Goal: Task Accomplishment & Management: Manage account settings

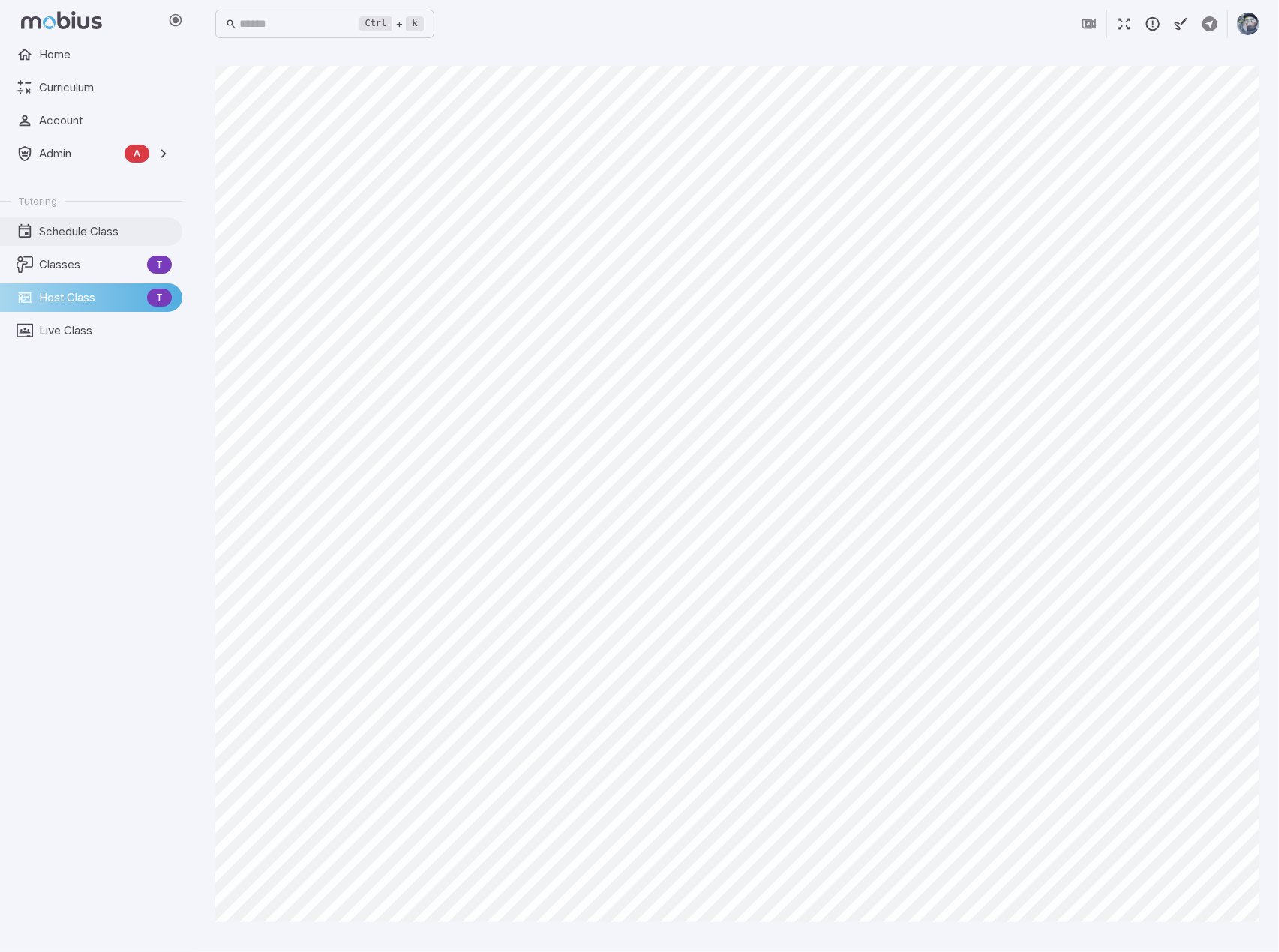
click at [68, 223] on span "Schedule Class" at bounding box center [105, 231] width 133 height 17
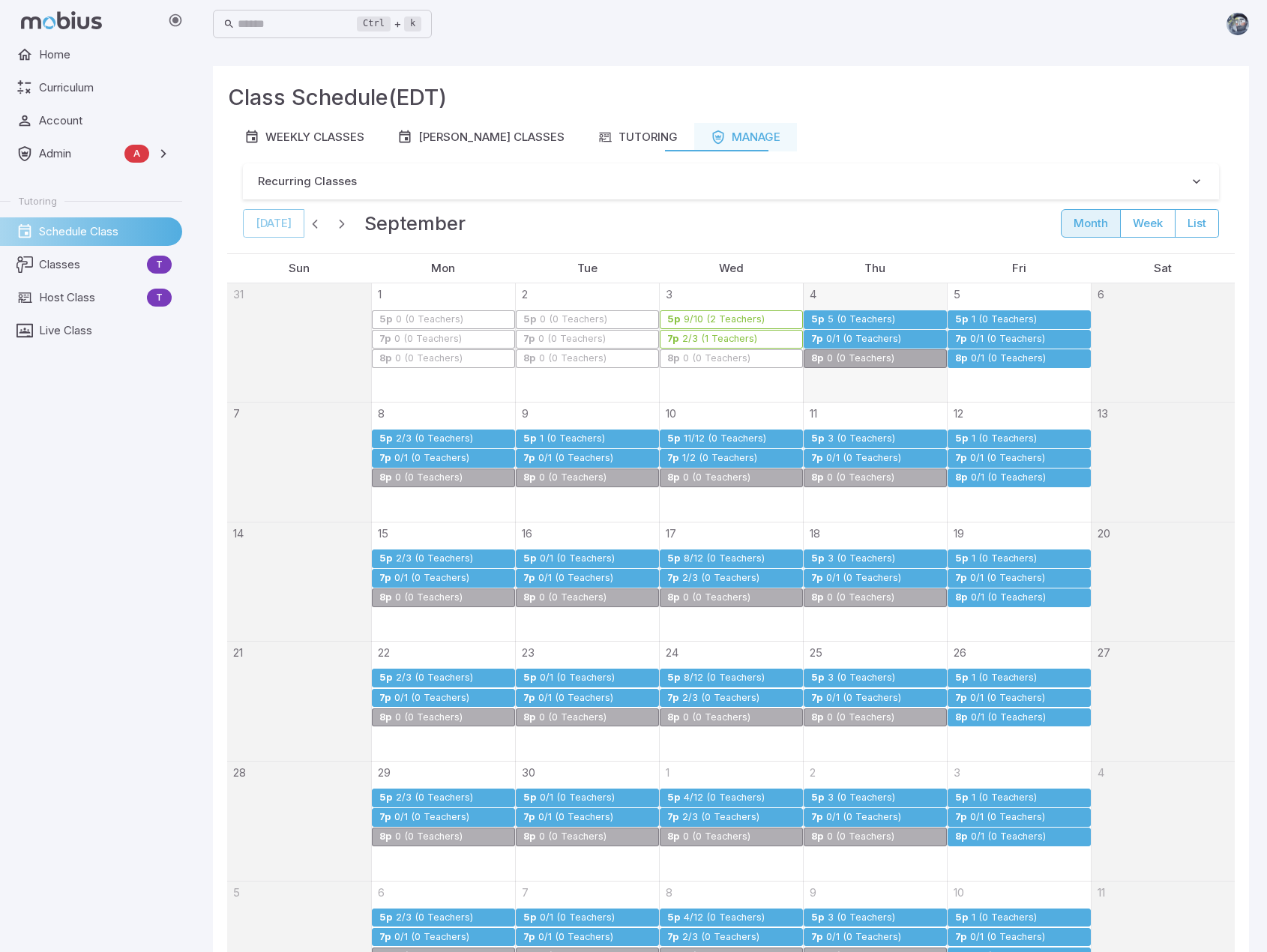
click at [856, 340] on div "0/1 (0 Teachers)" at bounding box center [864, 339] width 77 height 12
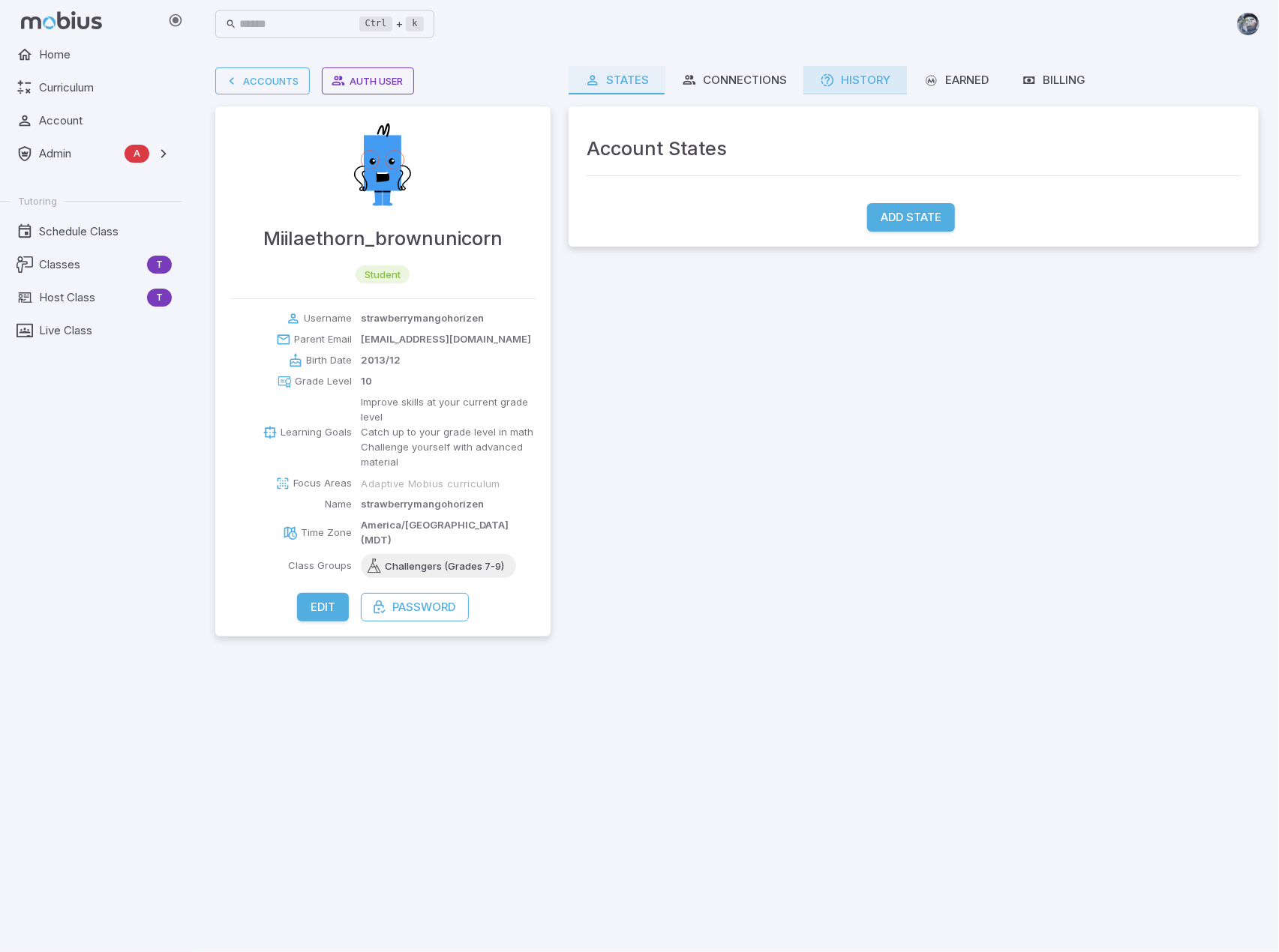
click at [896, 71] on link "History" at bounding box center [855, 80] width 103 height 28
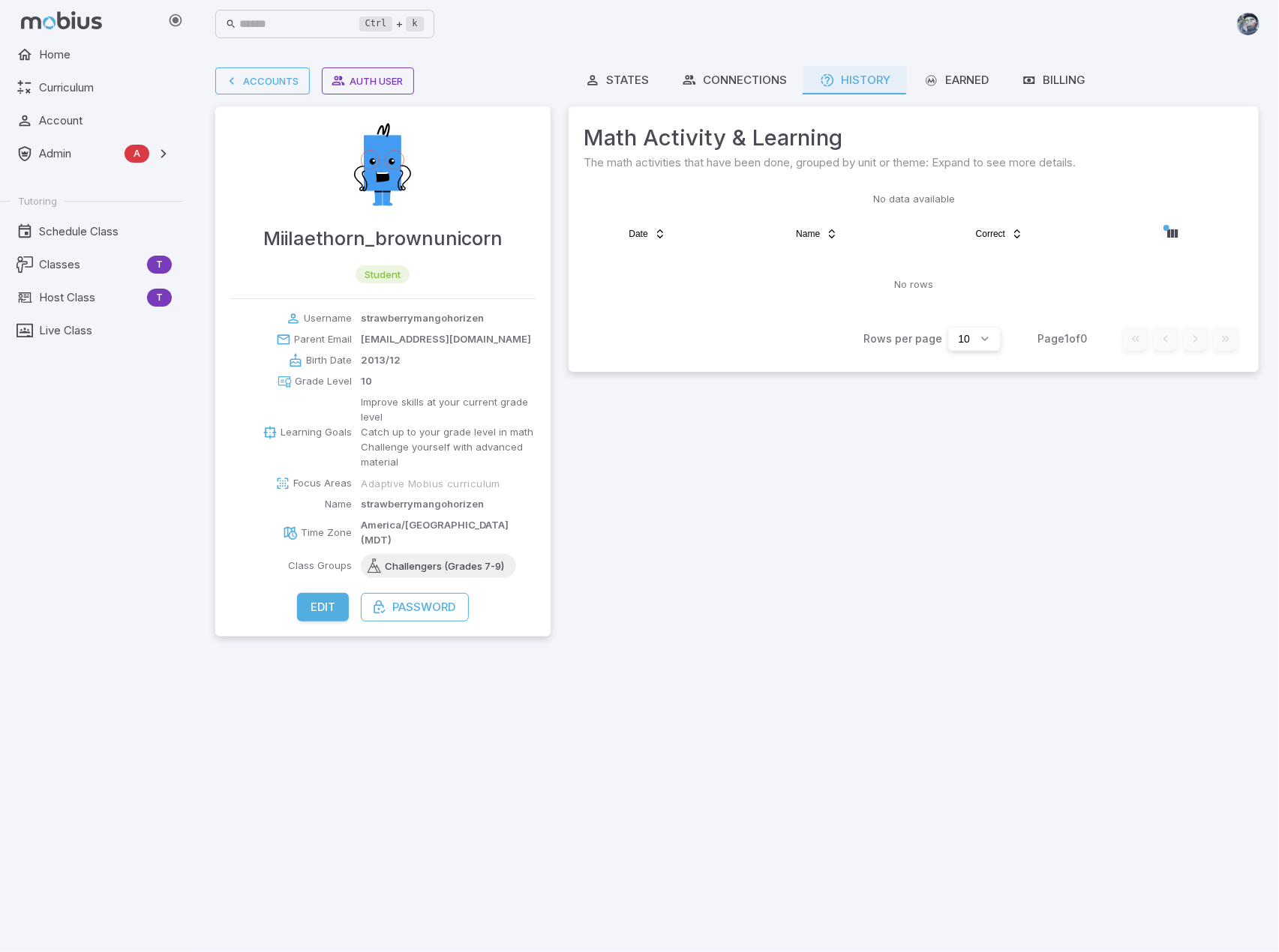
drag, startPoint x: 692, startPoint y: 71, endPoint x: 596, endPoint y: 44, distance: 99.7
click at [596, 44] on div "Ctrl + k ​" at bounding box center [737, 24] width 1044 height 48
click at [321, 596] on button "Edit" at bounding box center [323, 608] width 52 height 28
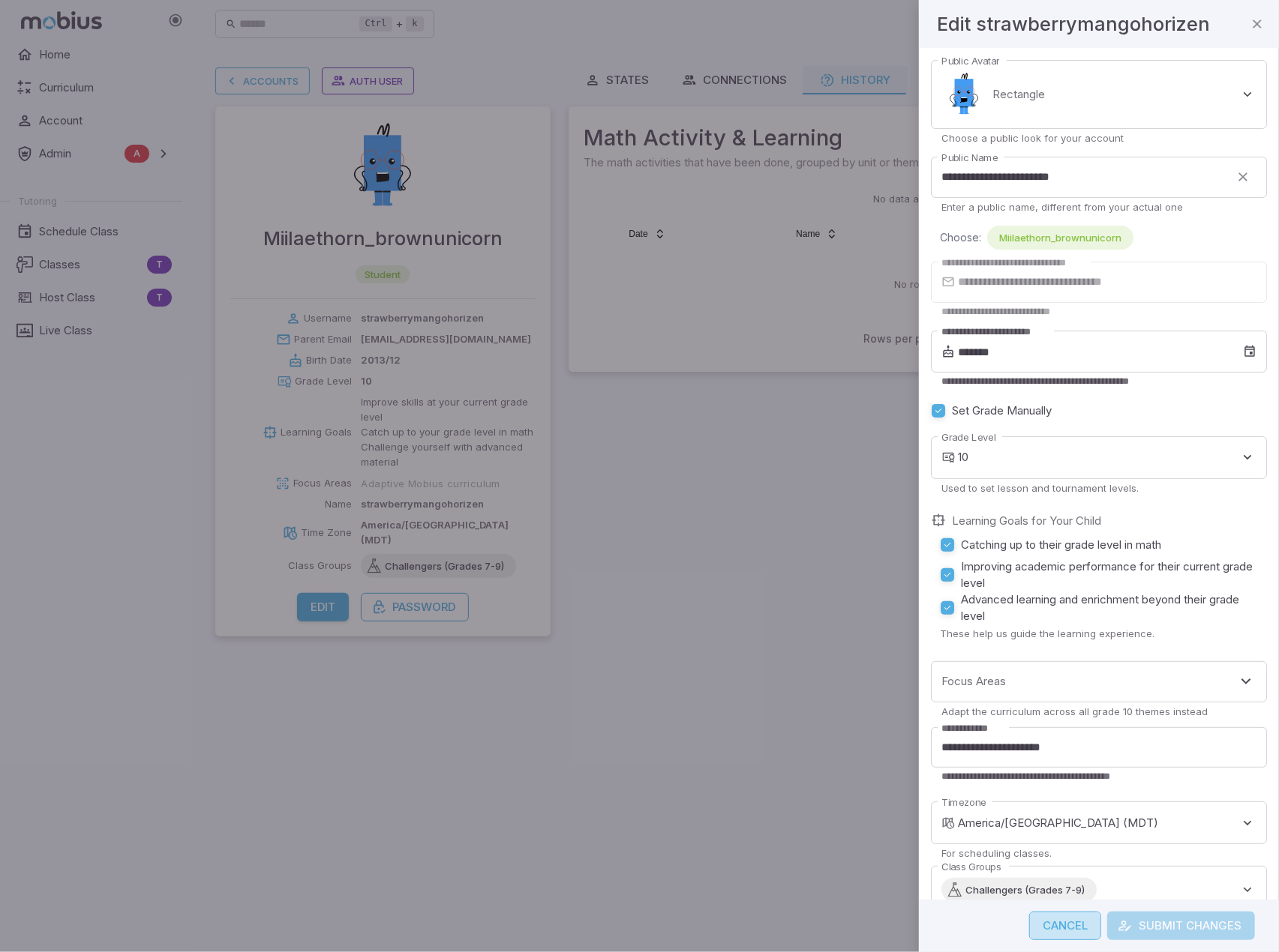
click at [1080, 929] on button "Cancel" at bounding box center [1064, 926] width 72 height 28
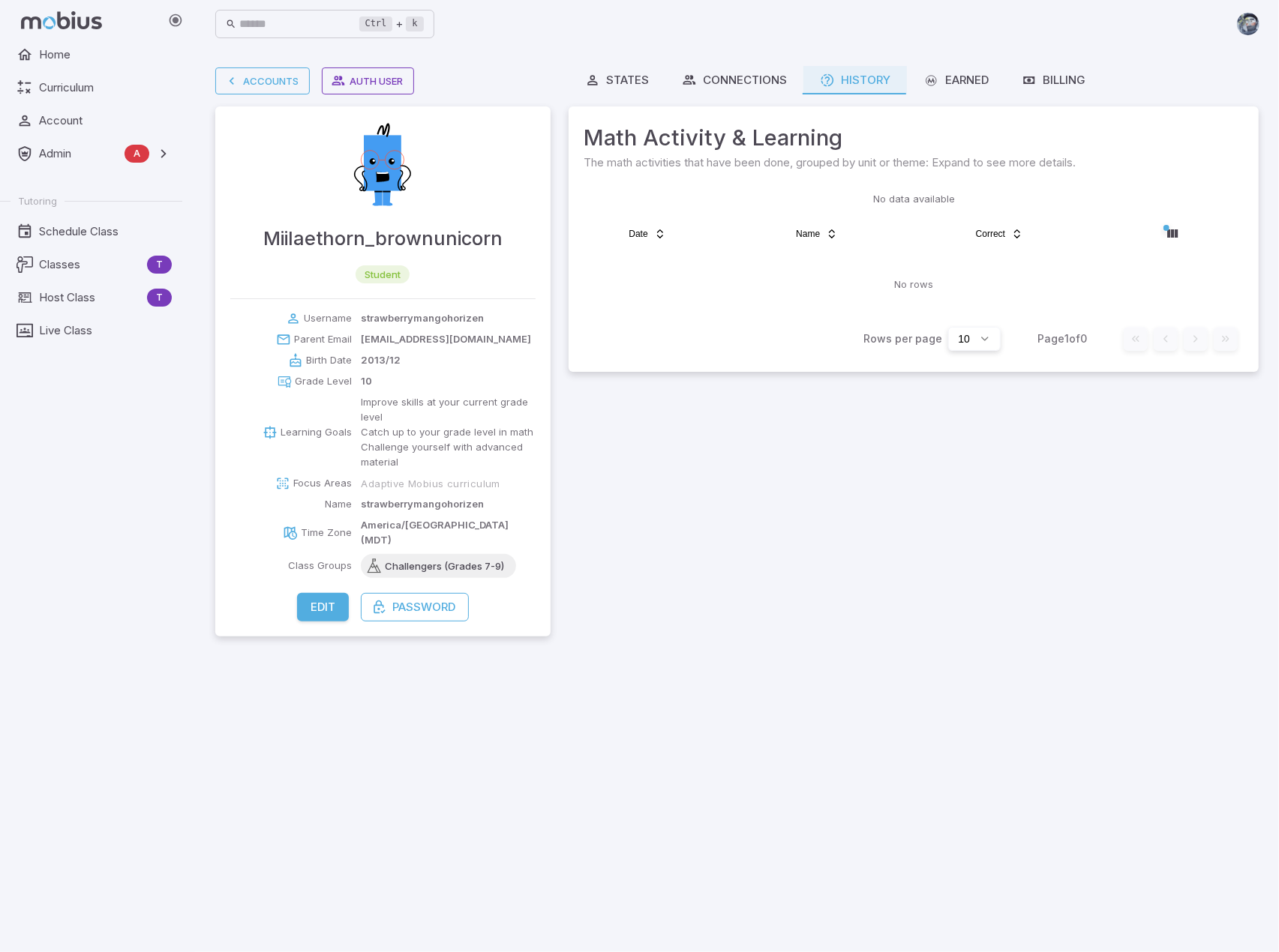
click at [717, 557] on div "States Connections History Earned Billing Math Activity & Learning The math act…" at bounding box center [913, 351] width 690 height 570
click at [959, 78] on div "Earned" at bounding box center [955, 80] width 65 height 17
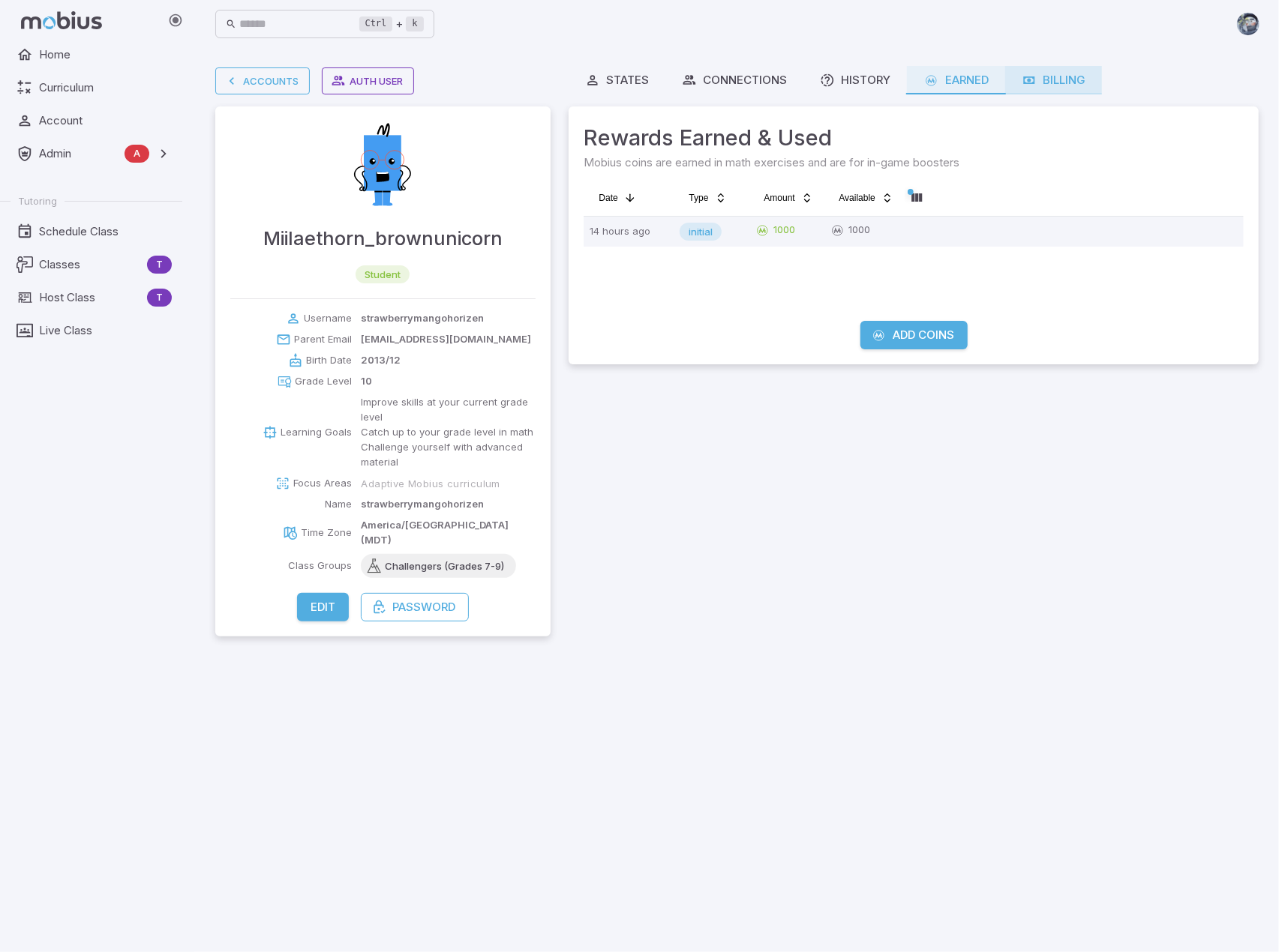
click at [1048, 88] on link "Billing" at bounding box center [1053, 80] width 97 height 28
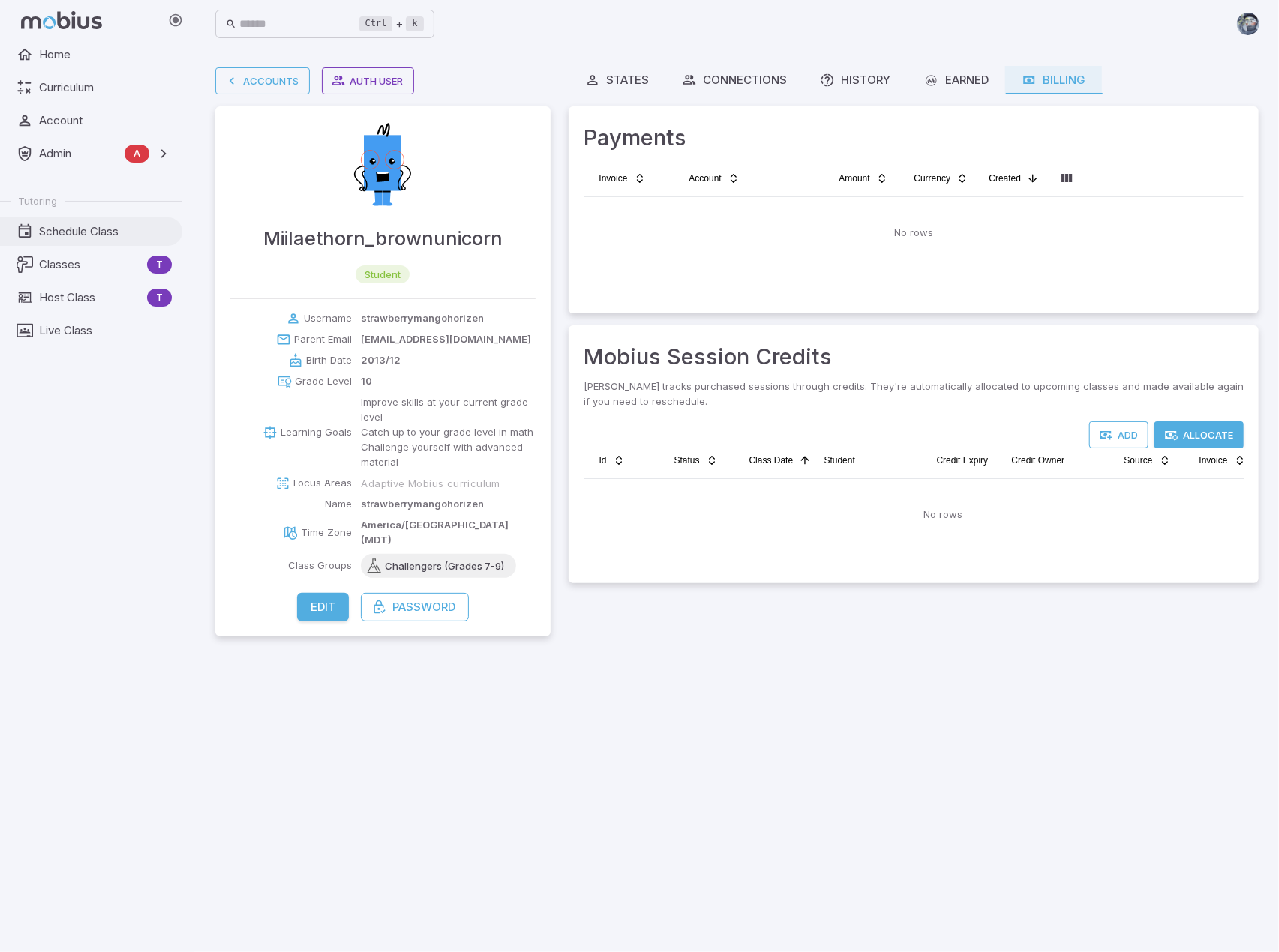
click at [73, 235] on span "Schedule Class" at bounding box center [105, 231] width 133 height 17
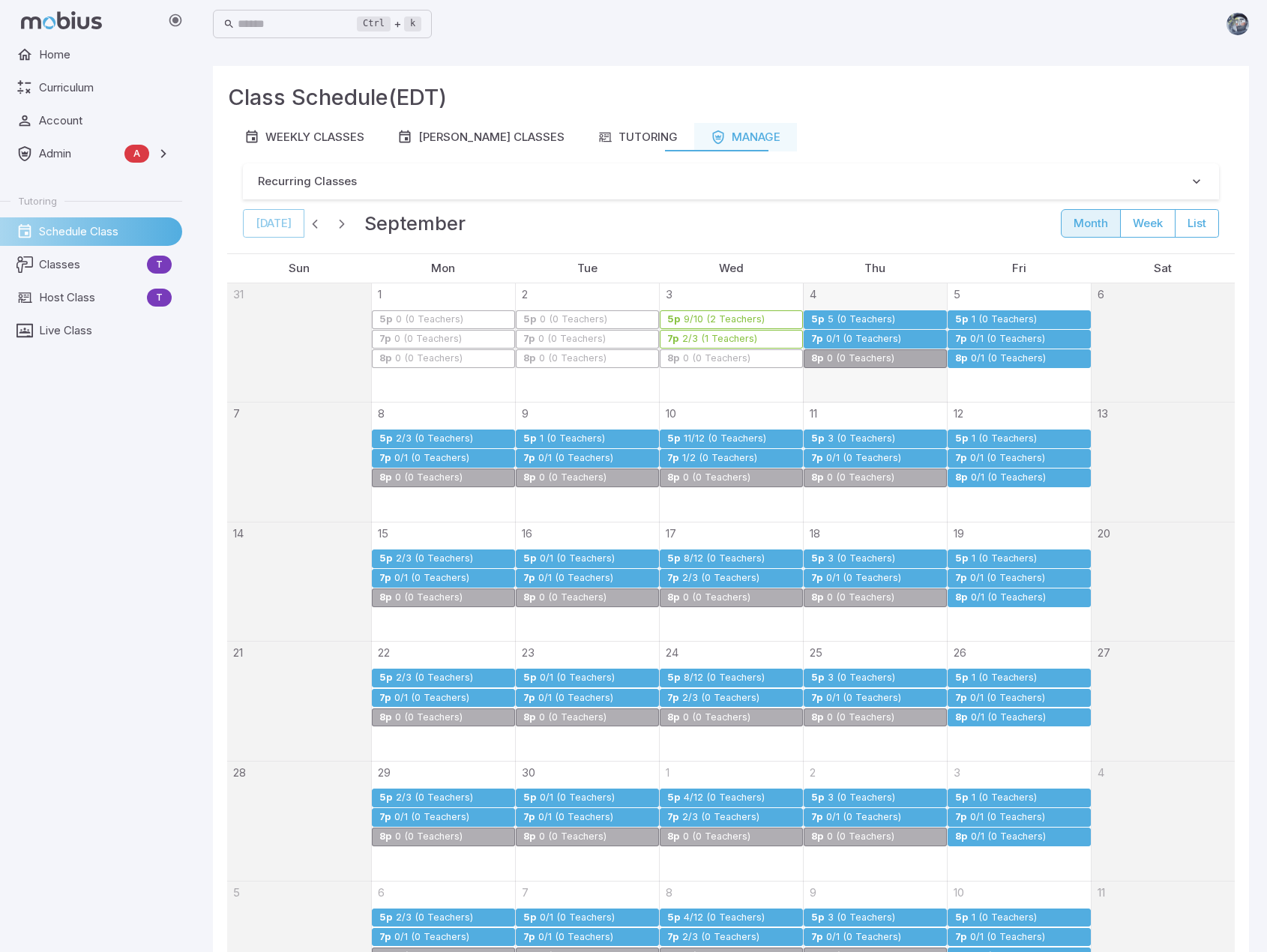
click at [871, 312] on link "5p 5 (0 Teachers)" at bounding box center [875, 319] width 143 height 19
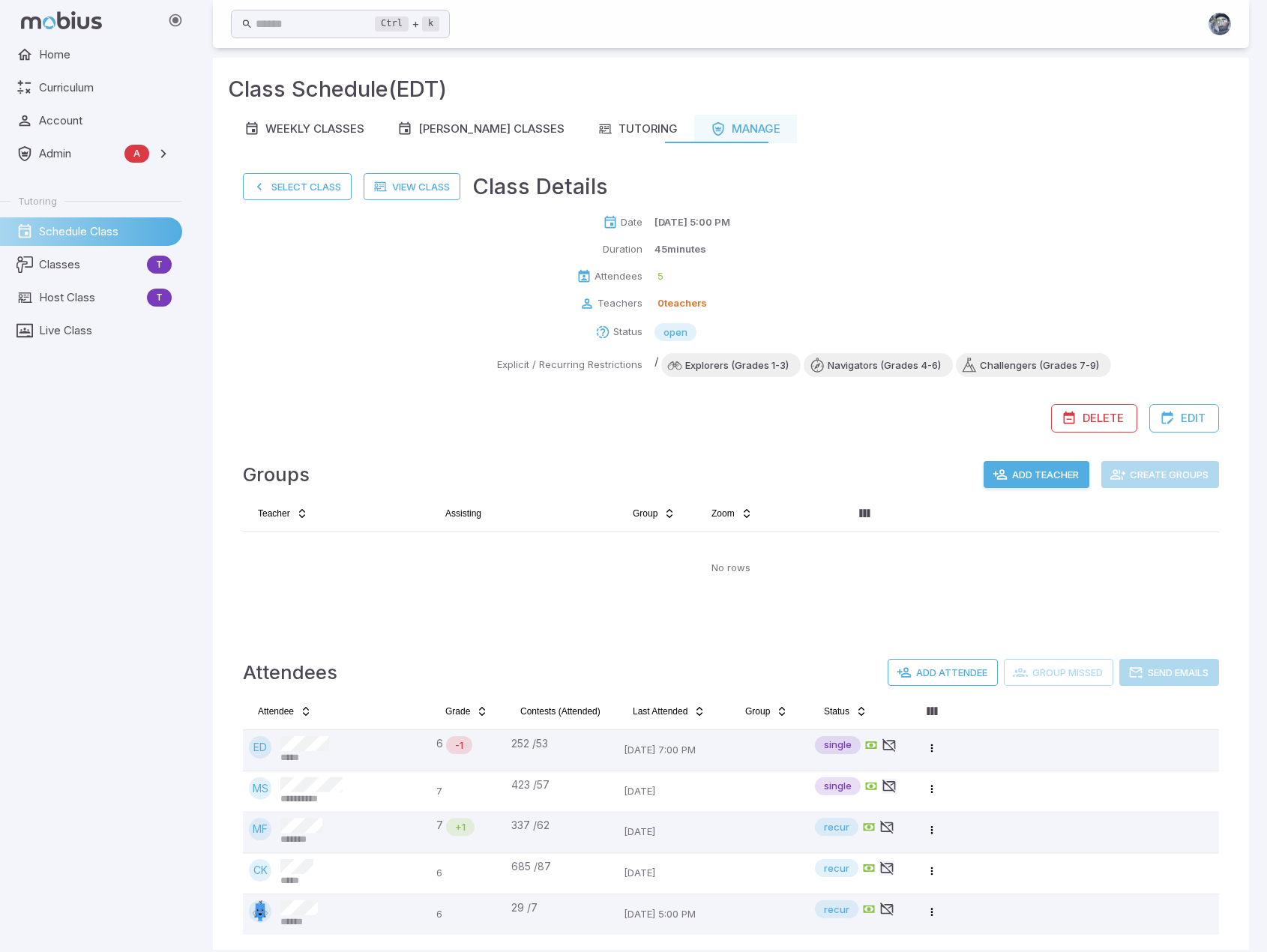
scroll to position [22, 0]
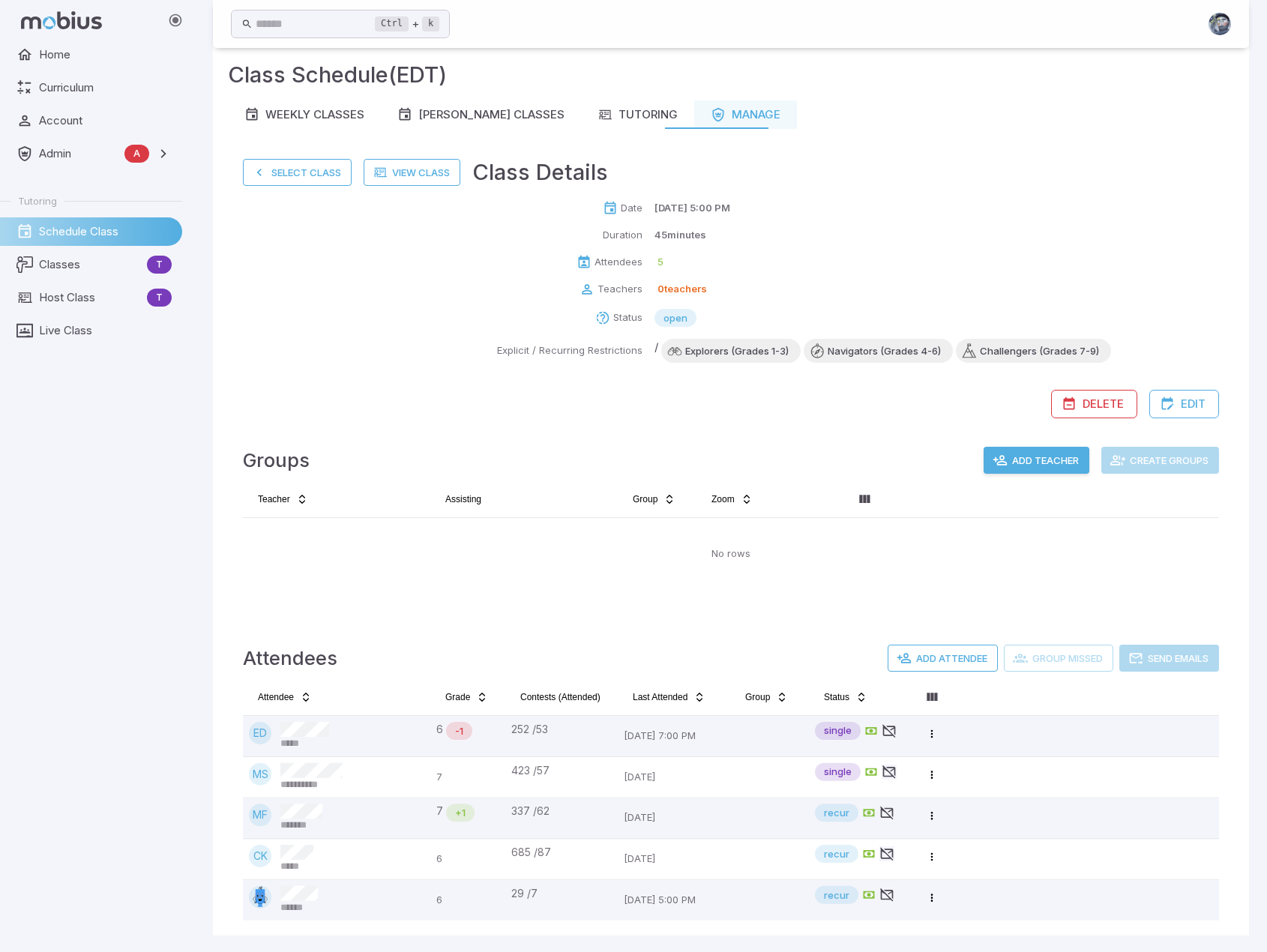
click at [1047, 451] on button "Add Teacher" at bounding box center [1037, 460] width 106 height 27
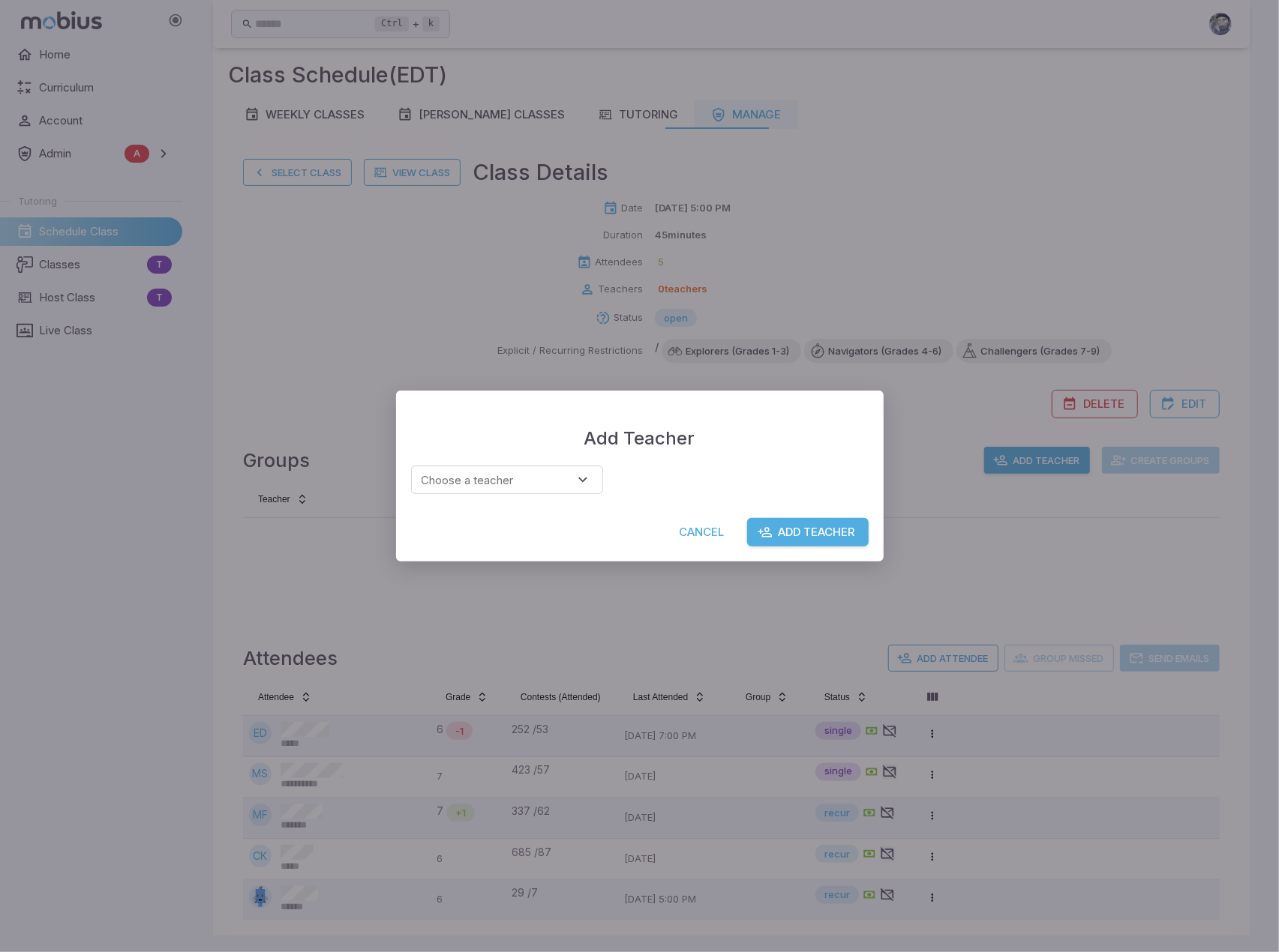
click at [545, 498] on div "Choose a teacher Choose a teacher" at bounding box center [640, 492] width 488 height 53
click at [541, 478] on input "Choose a teacher" at bounding box center [485, 480] width 139 height 20
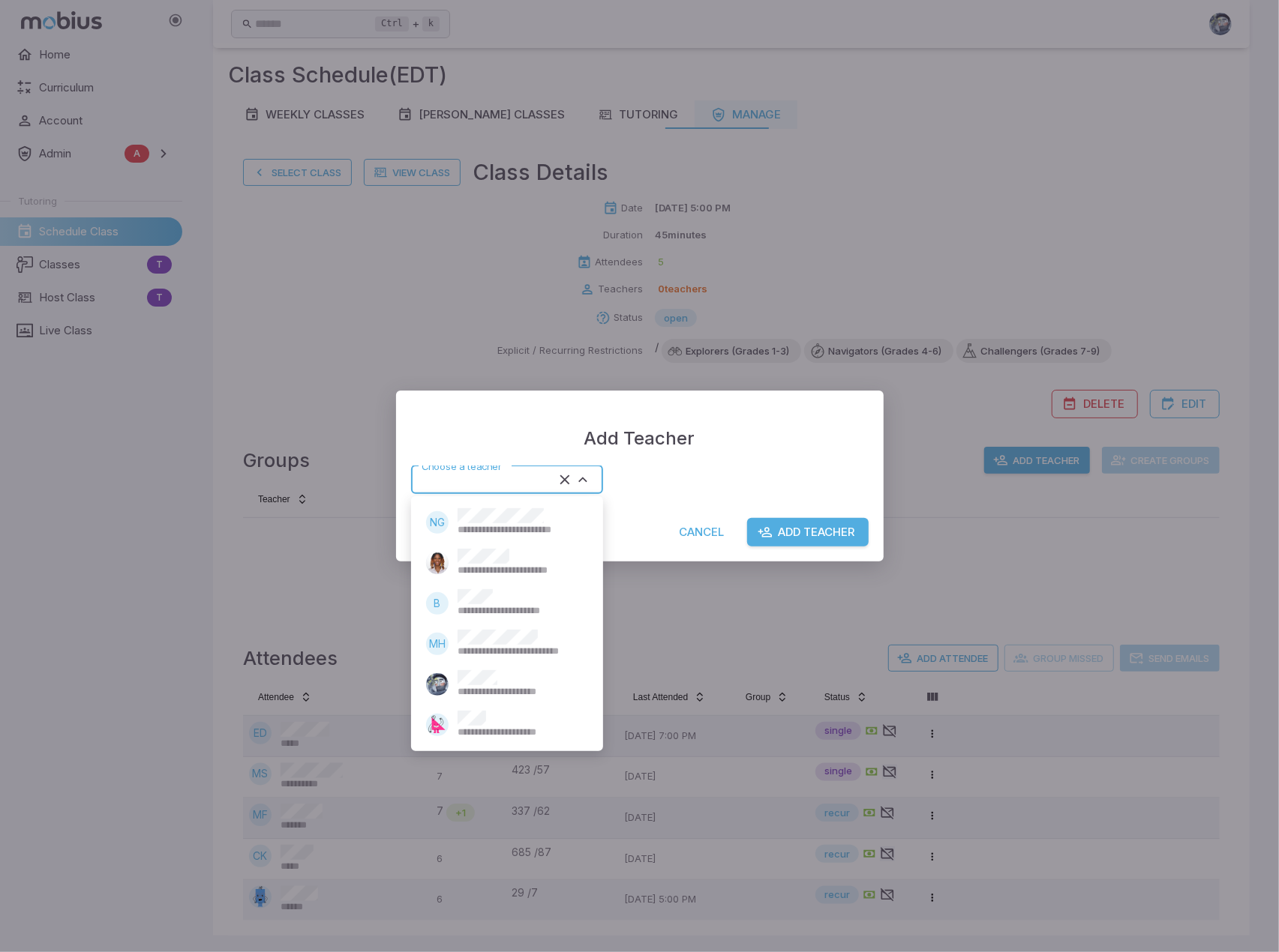
click at [509, 605] on span "**********" at bounding box center [518, 610] width 122 height 13
type input "******"
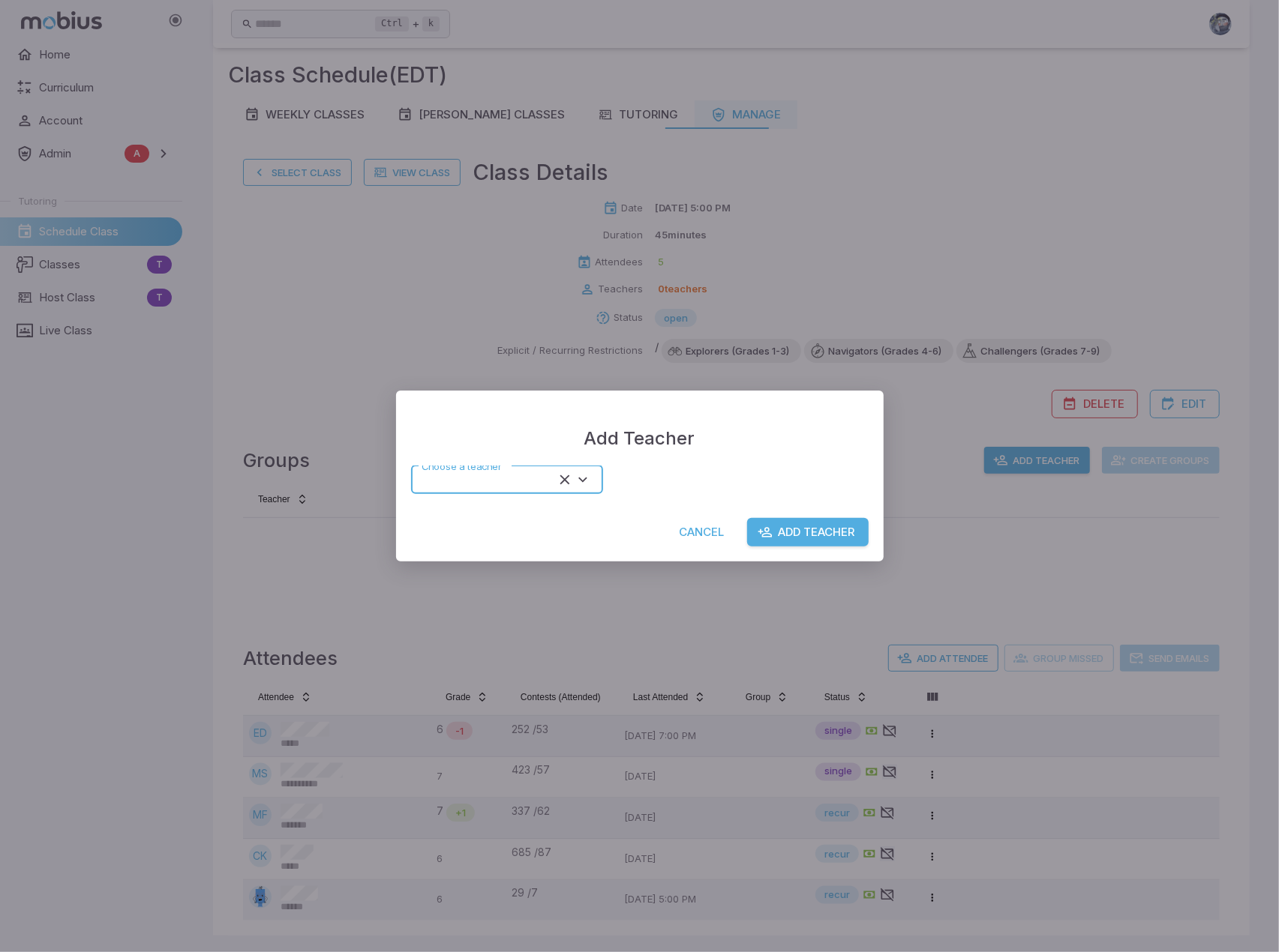
click at [838, 535] on button "Add Teacher" at bounding box center [807, 532] width 122 height 28
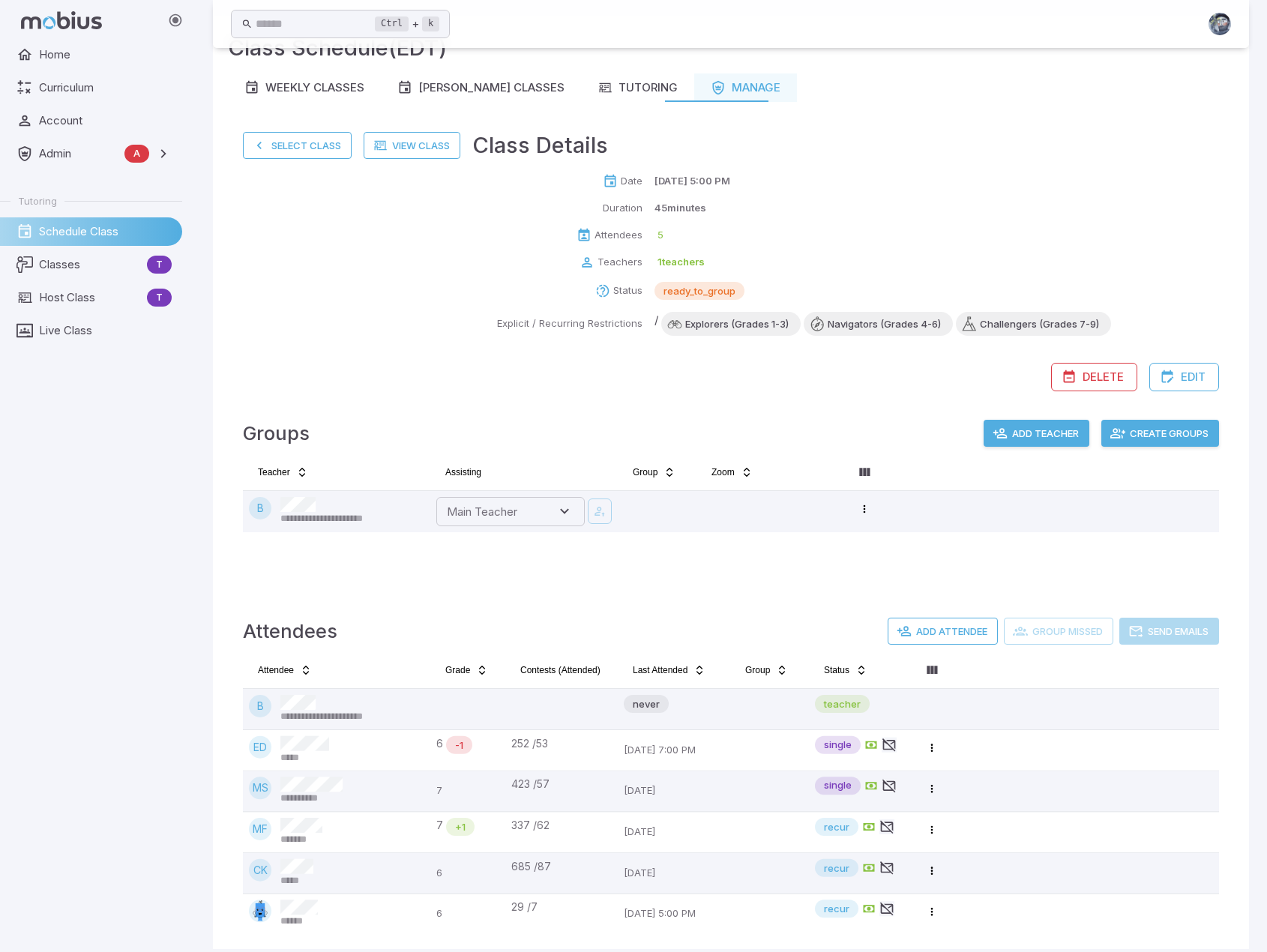
scroll to position [64, 0]
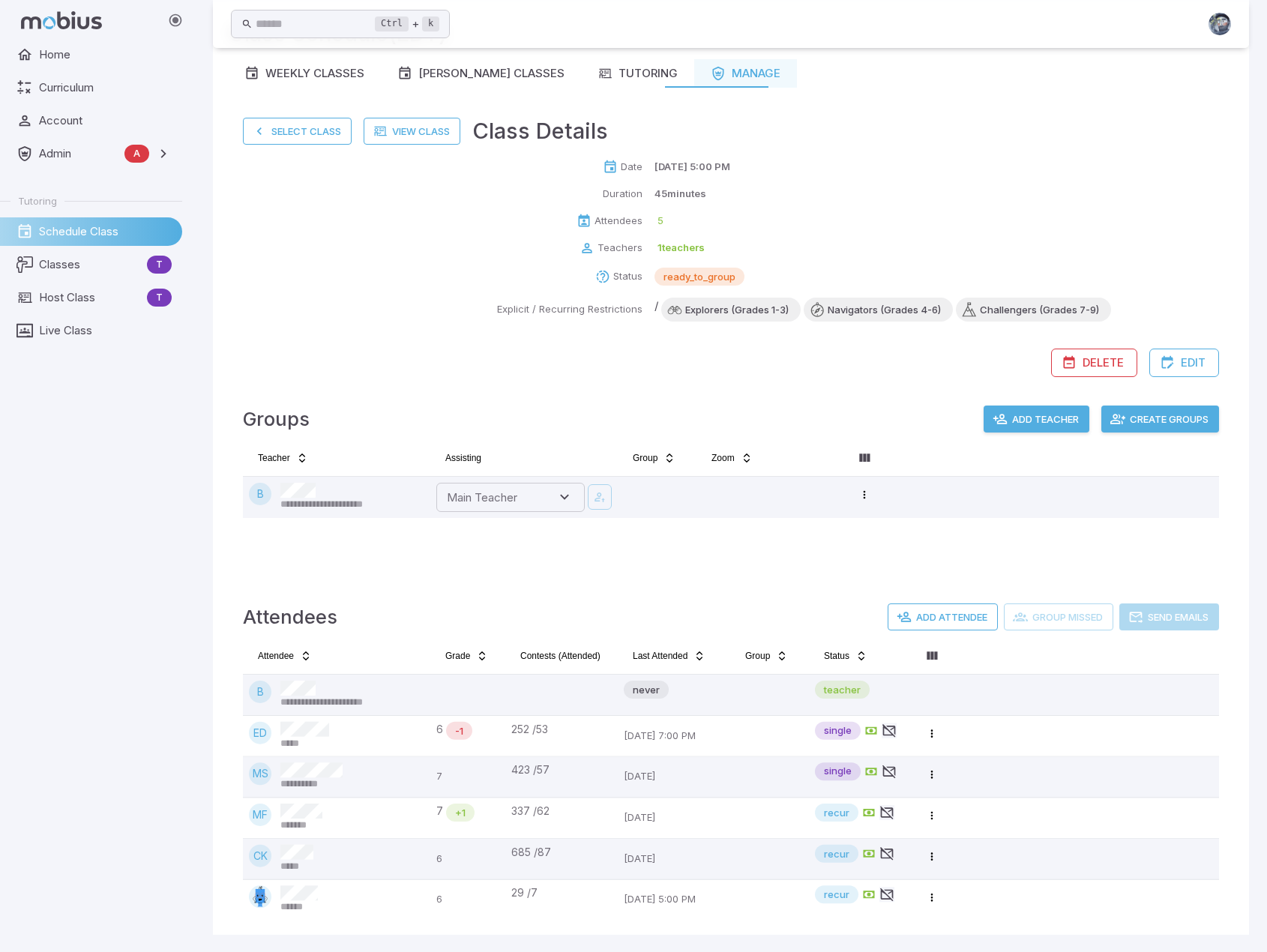
click at [1124, 412] on button "Create Groups" at bounding box center [1160, 419] width 117 height 27
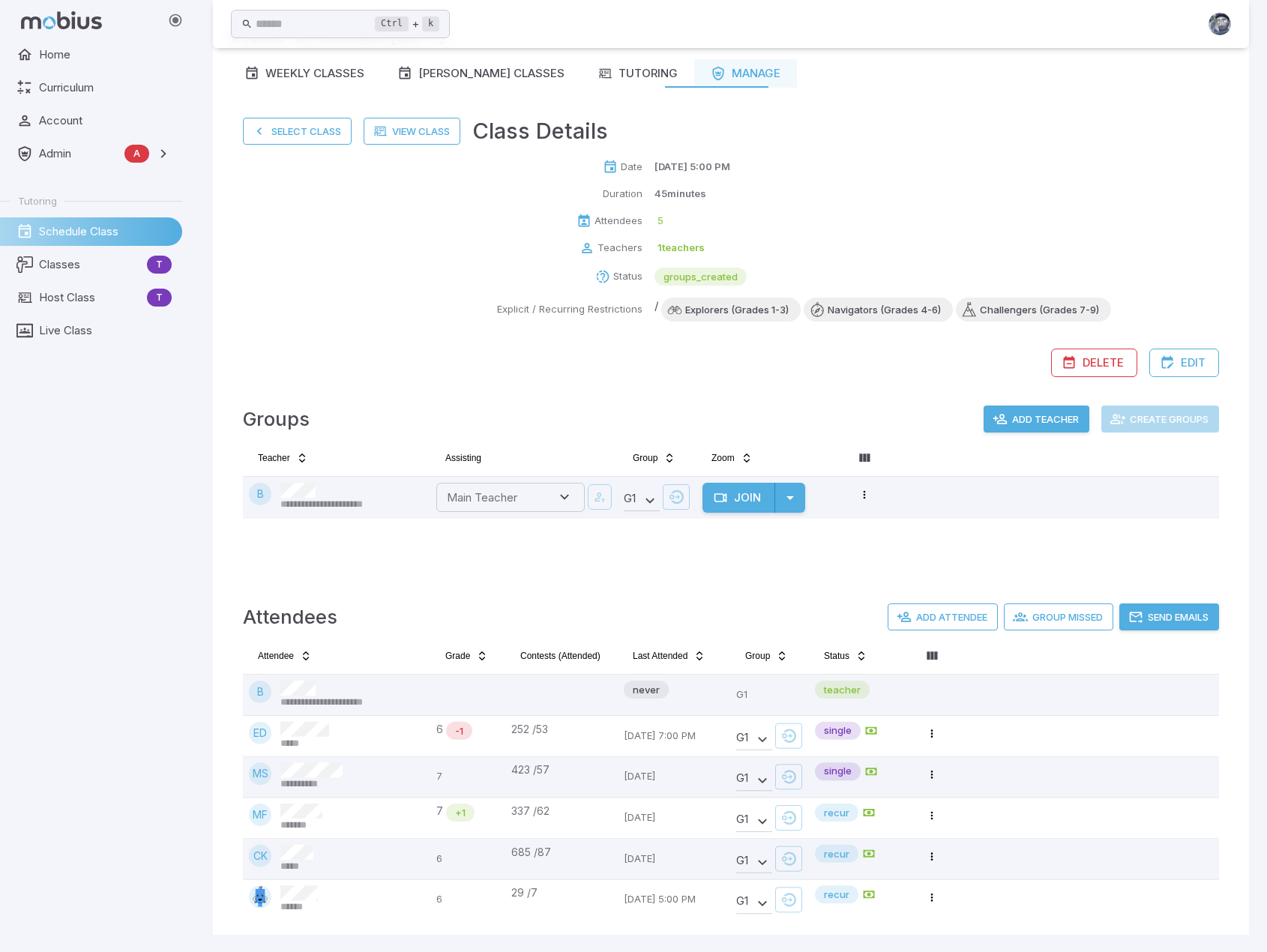
click at [1114, 572] on div "**********" at bounding box center [730, 482] width 1006 height 198
click at [1164, 617] on button "Send Emails" at bounding box center [1169, 617] width 100 height 27
drag, startPoint x: 417, startPoint y: 218, endPoint x: 394, endPoint y: 198, distance: 30.5
click at [417, 218] on div "Attendees" at bounding box center [442, 221] width 399 height 15
click at [306, 126] on button "Select Class" at bounding box center [297, 131] width 109 height 27
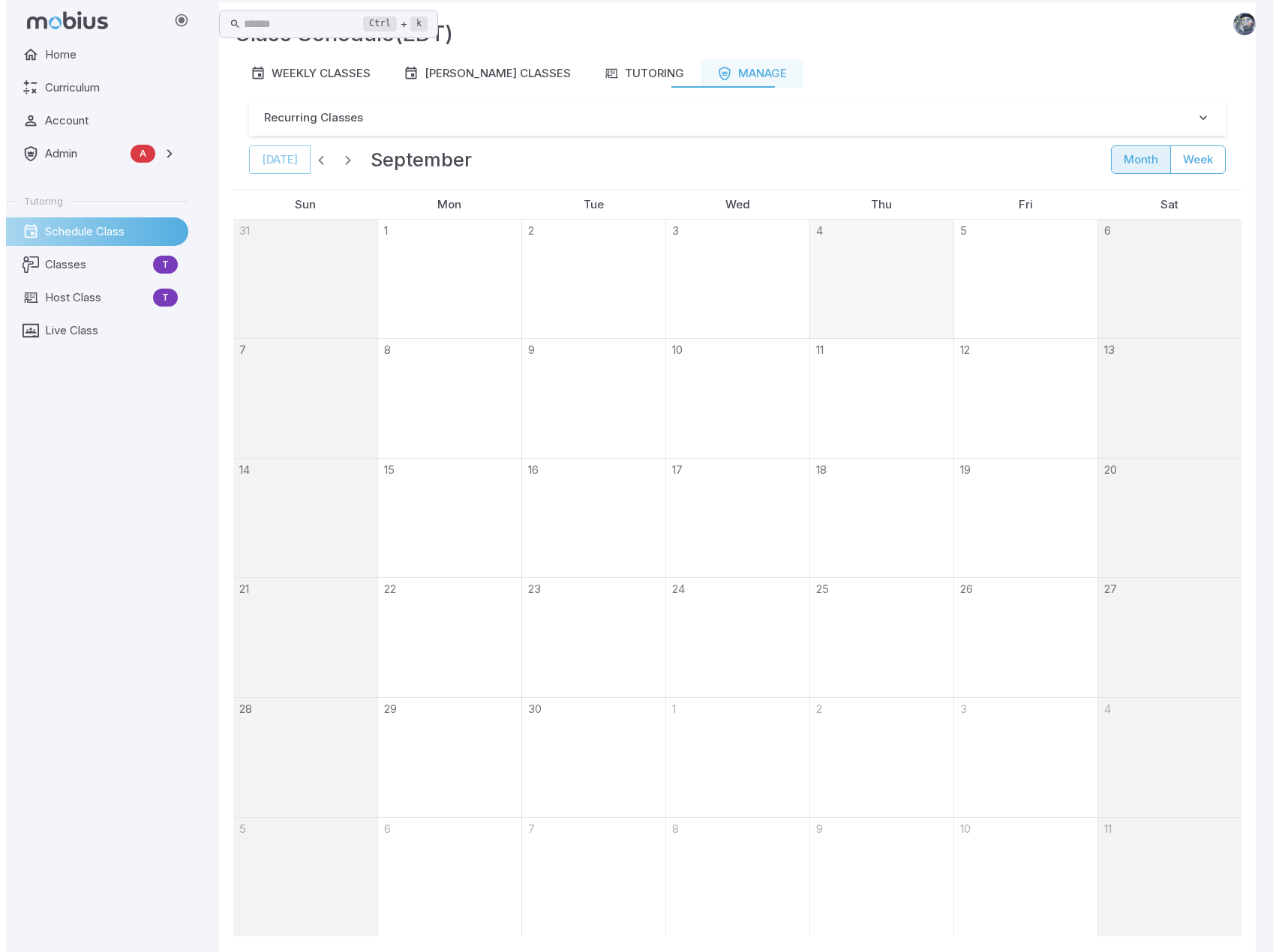
scroll to position [0, 0]
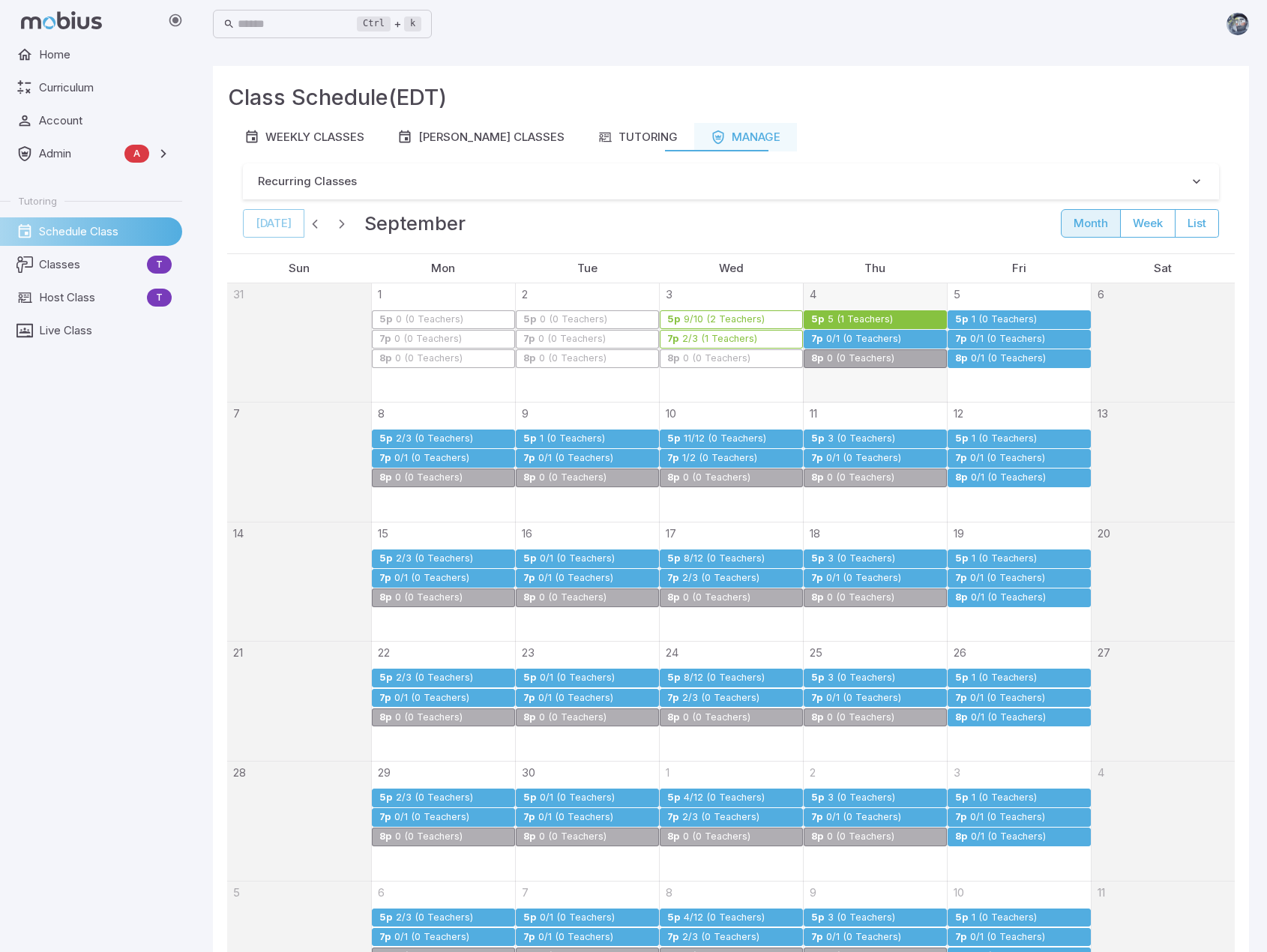
click at [1004, 355] on div "0/1 (0 Teachers)" at bounding box center [1009, 359] width 77 height 12
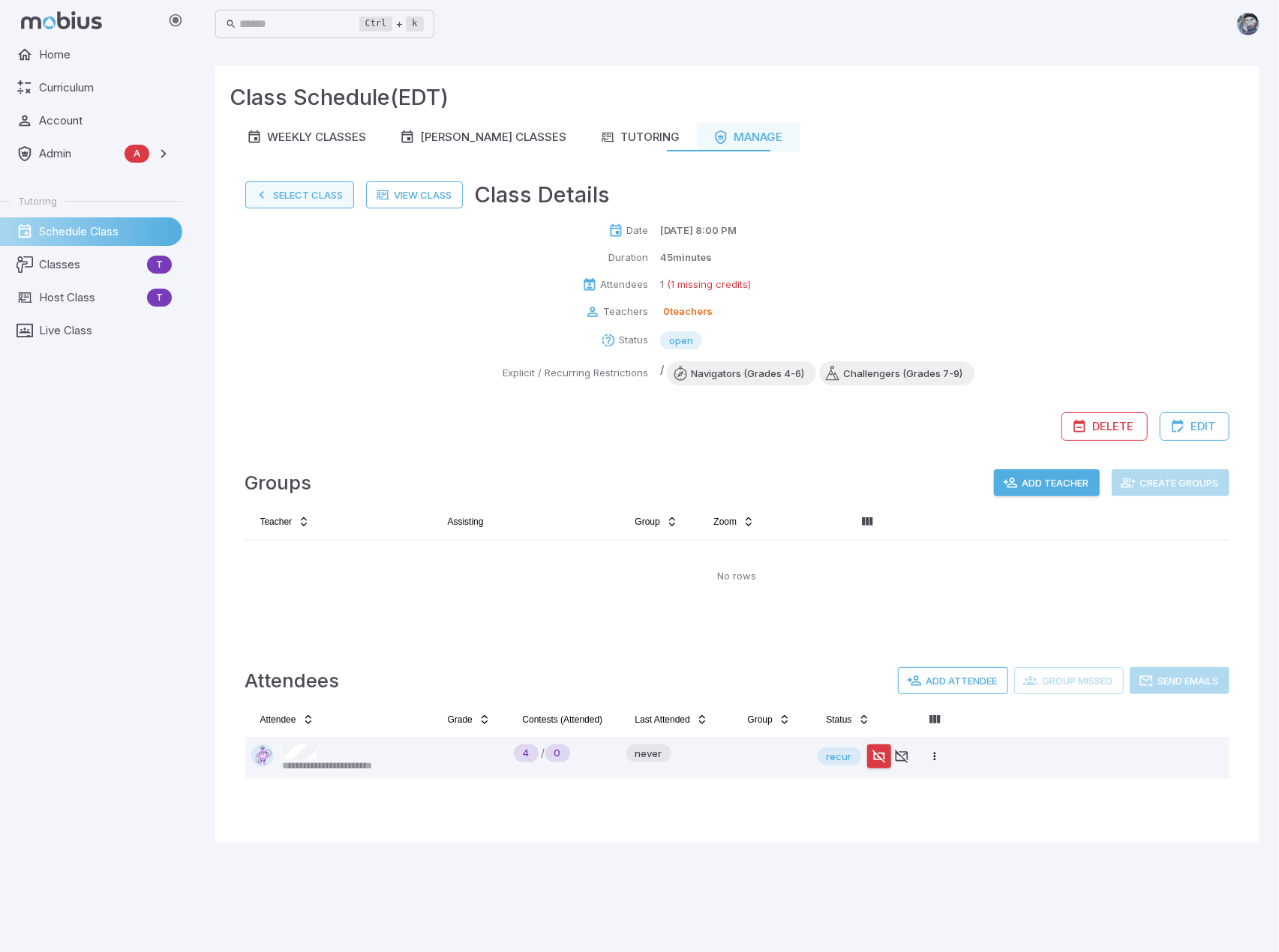
click at [292, 190] on button "Select Class" at bounding box center [300, 195] width 109 height 27
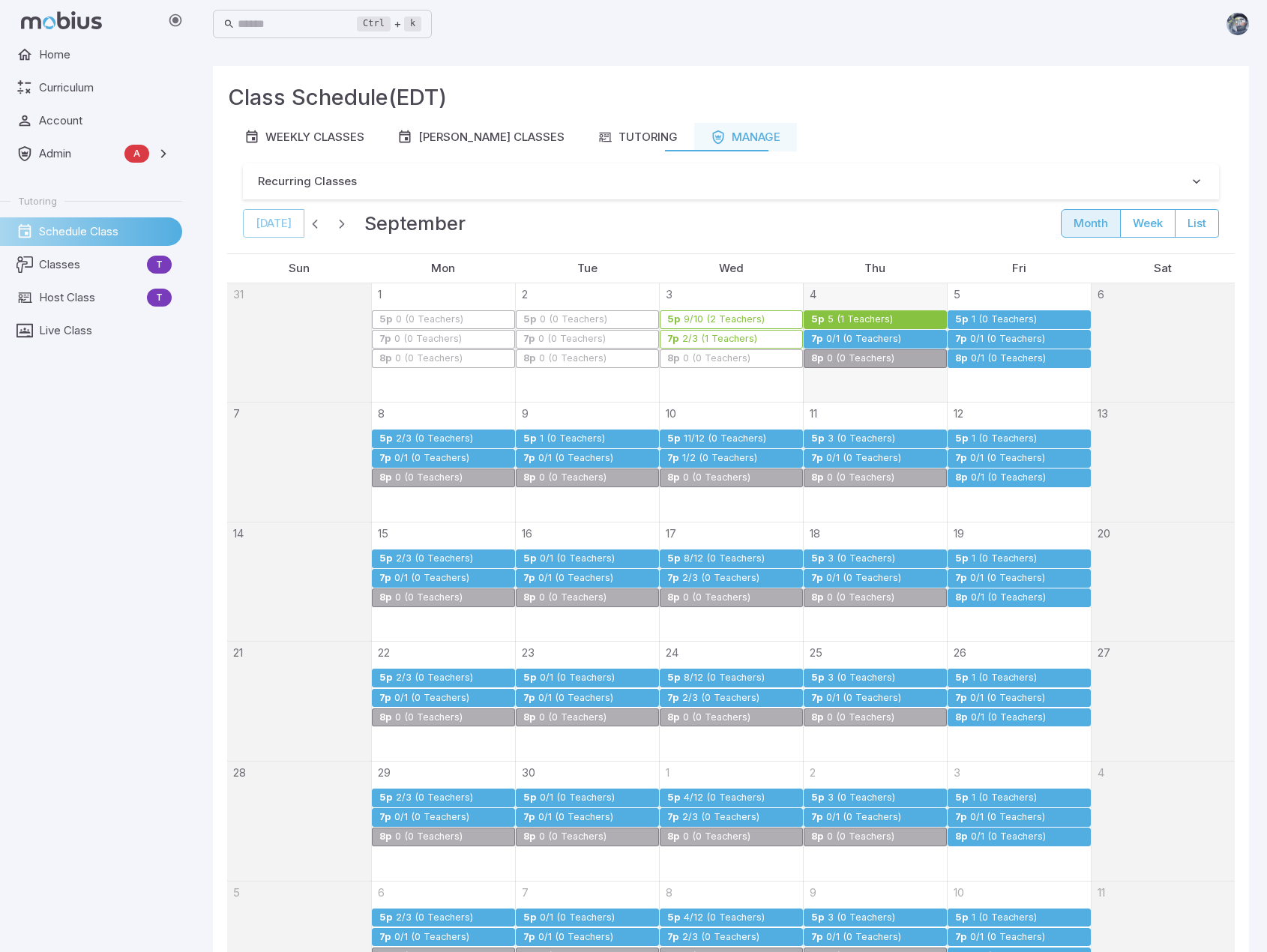
click at [774, 220] on div "[DATE] September month week list" at bounding box center [730, 223] width 976 height 30
click at [842, 336] on div "0/1 (0 Teachers)" at bounding box center [864, 339] width 77 height 12
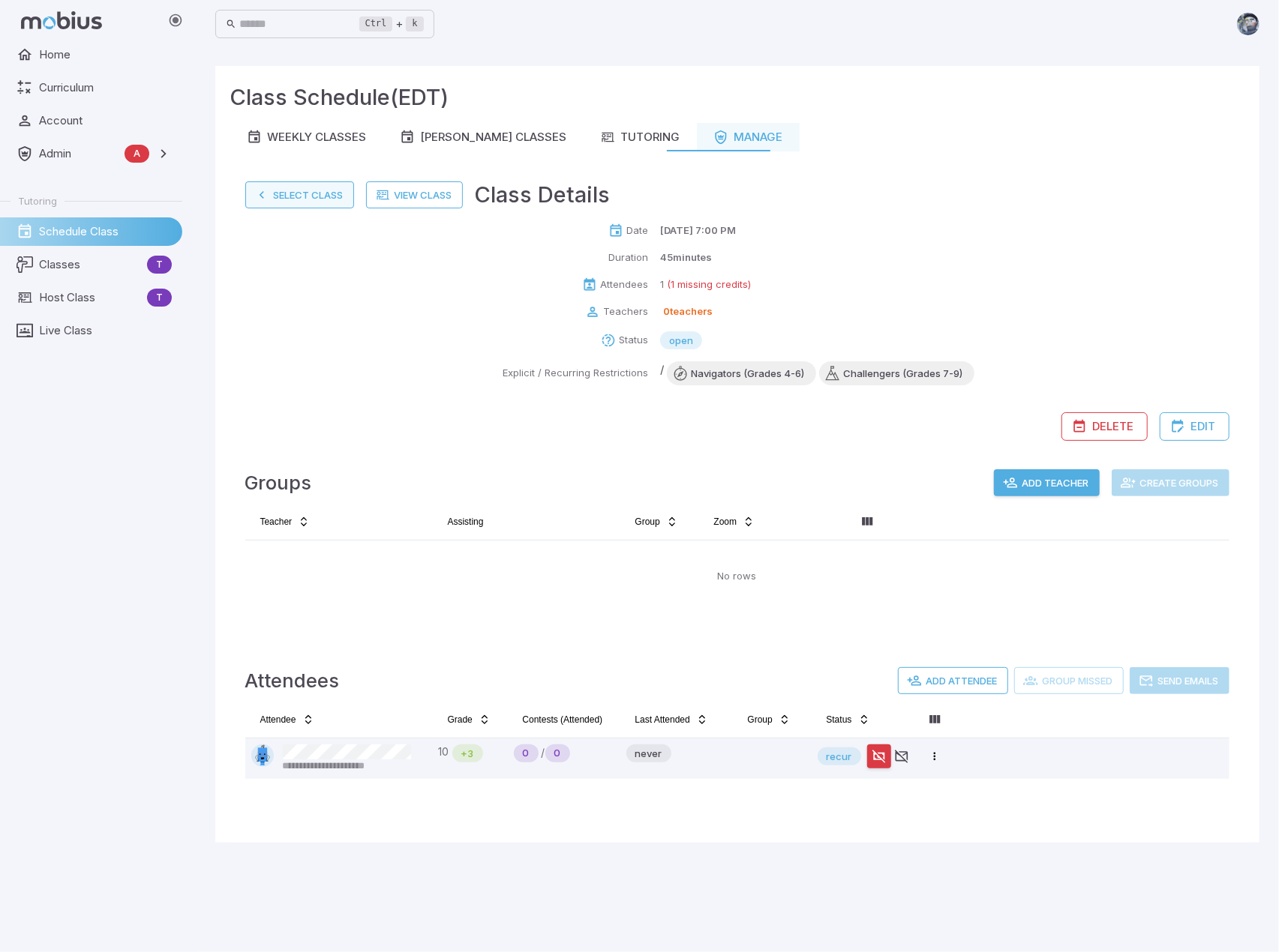
click at [324, 194] on button "Select Class" at bounding box center [300, 195] width 109 height 27
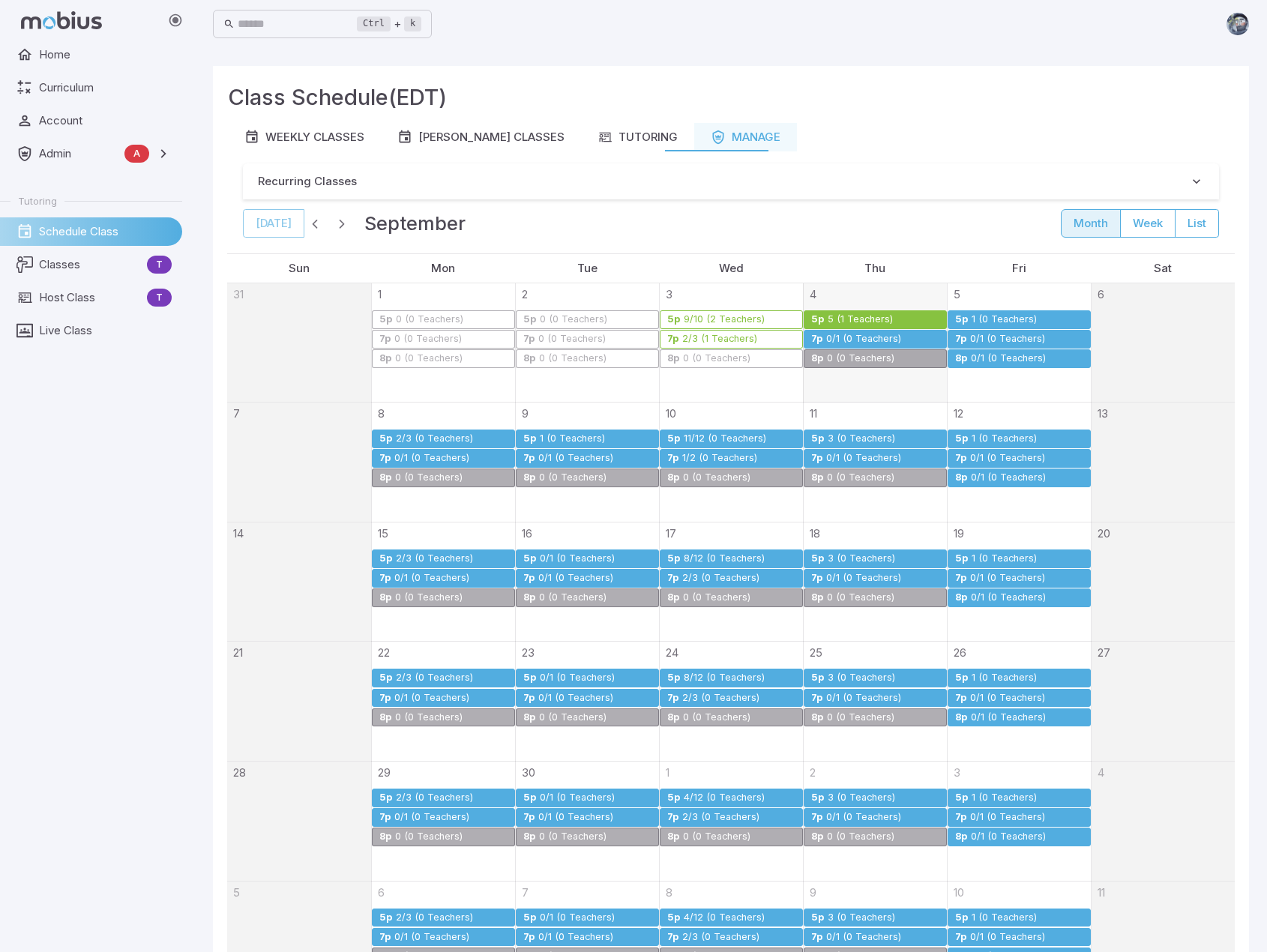
click at [994, 353] on div "0/1 (0 Teachers)" at bounding box center [1009, 359] width 77 height 12
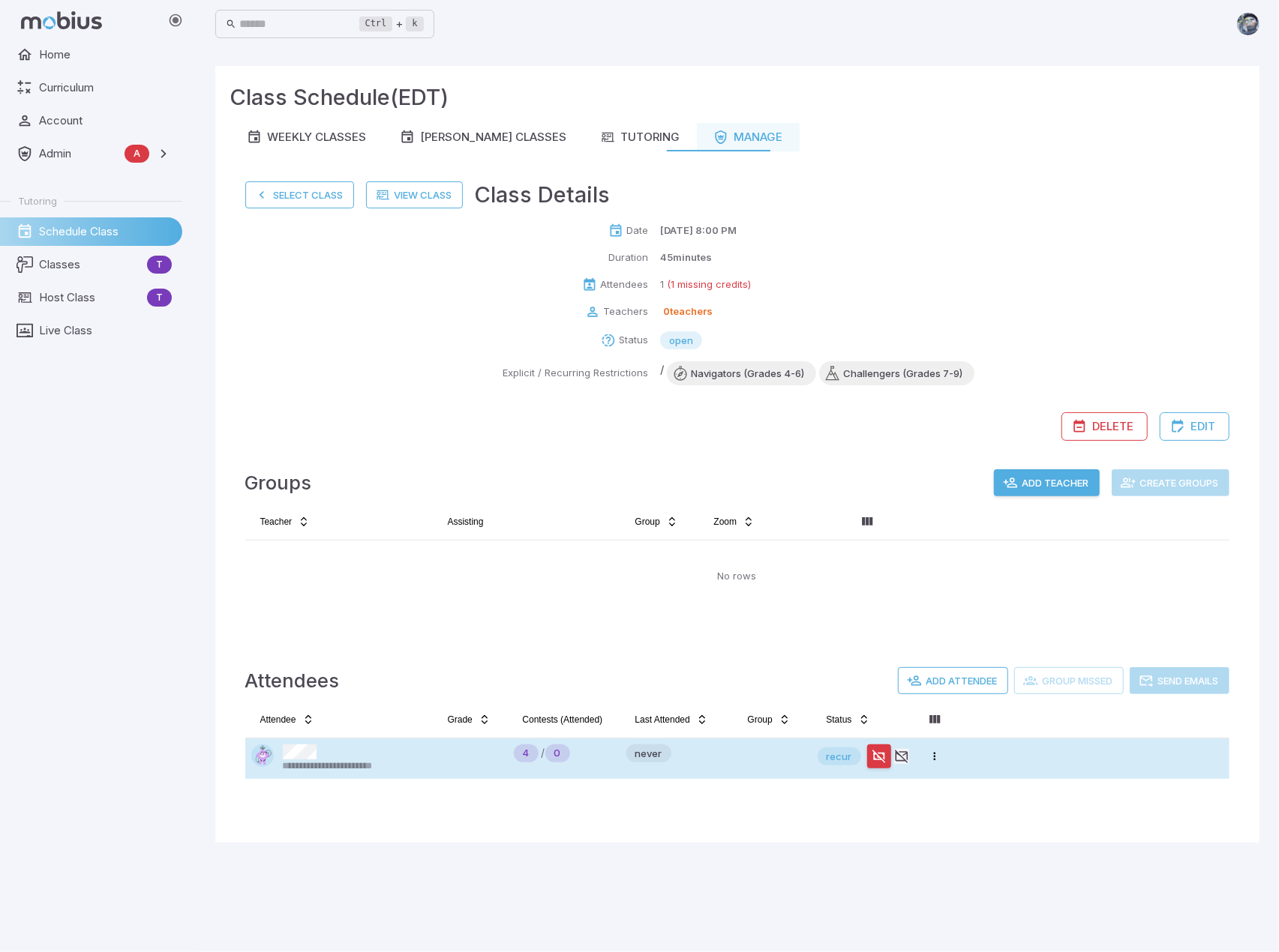
click at [504, 753] on td at bounding box center [470, 759] width 75 height 41
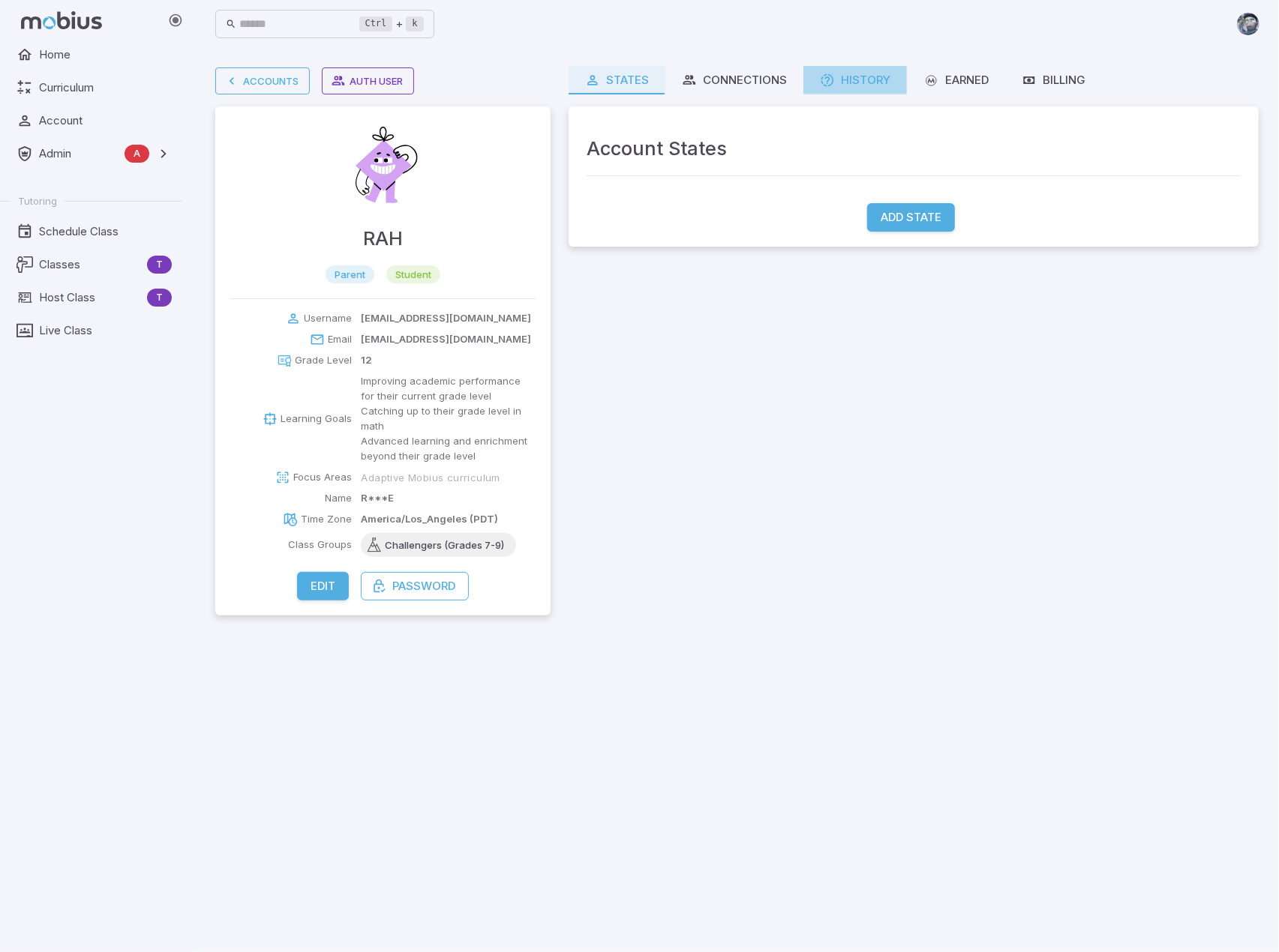
click at [886, 68] on link "History" at bounding box center [855, 80] width 103 height 28
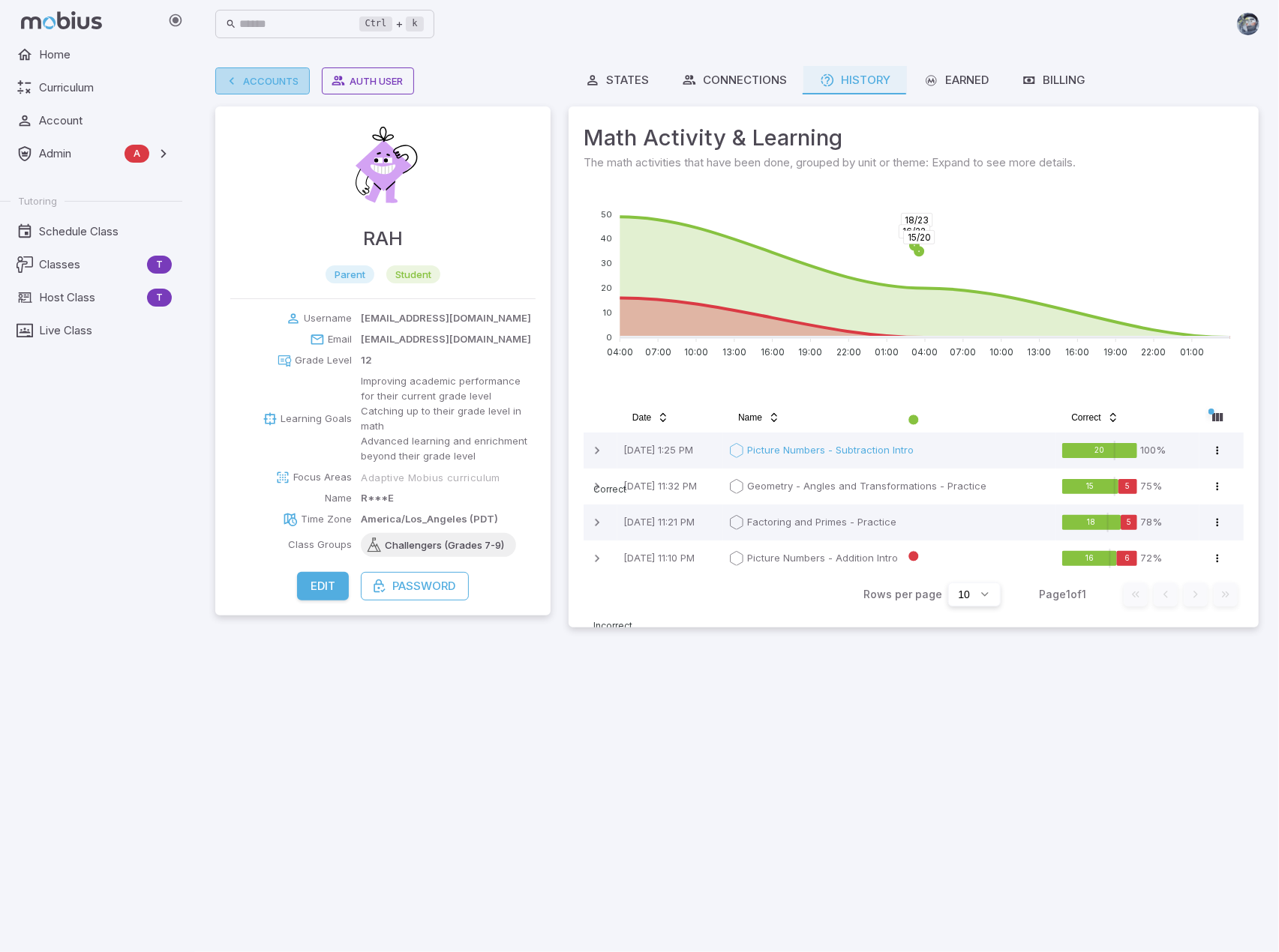
click at [265, 81] on link "Accounts" at bounding box center [263, 81] width 94 height 27
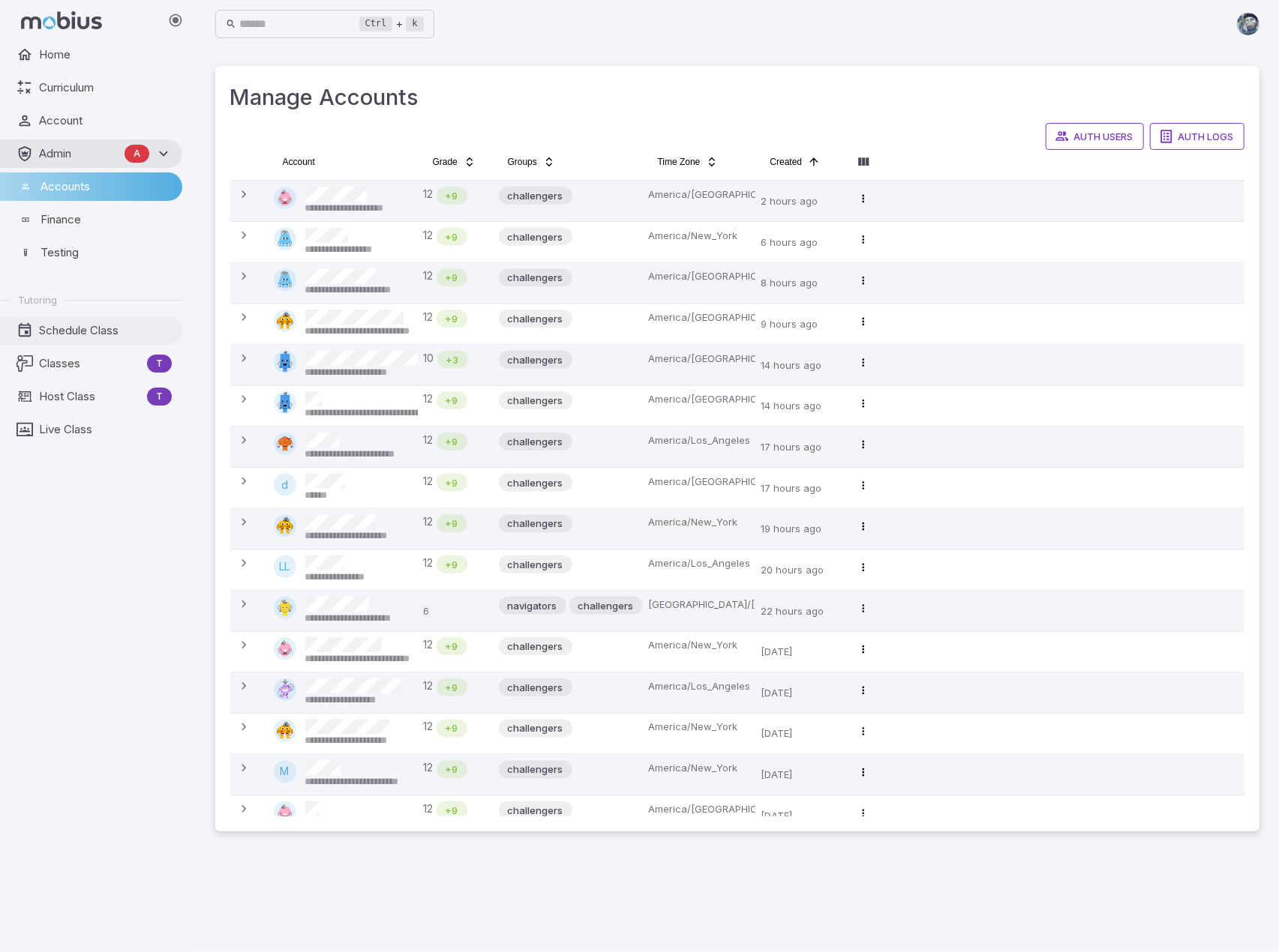
click at [88, 334] on span "Schedule Class" at bounding box center [105, 330] width 133 height 17
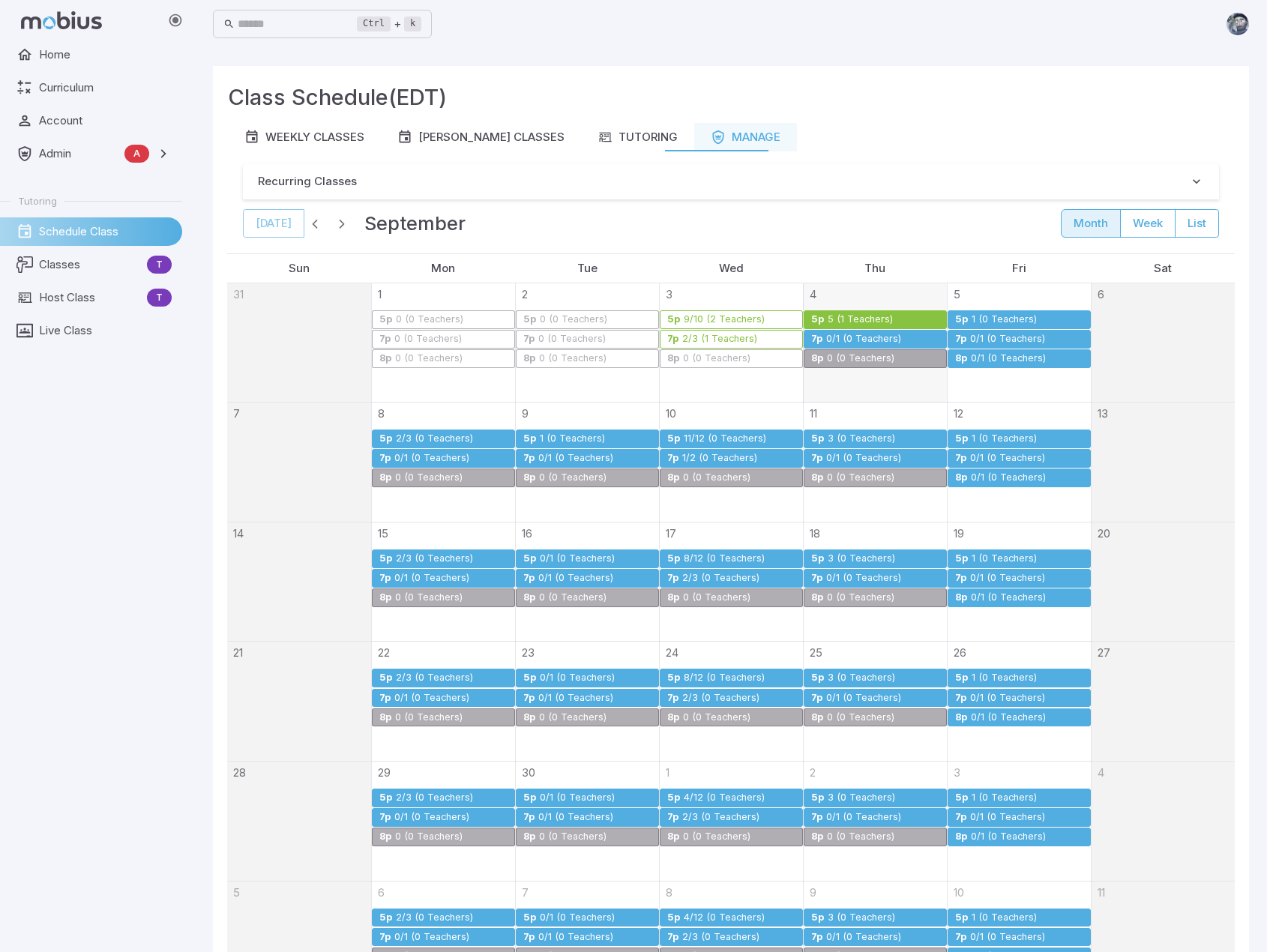
click at [905, 336] on div "0/1 (0 Teachers)" at bounding box center [883, 339] width 115 height 12
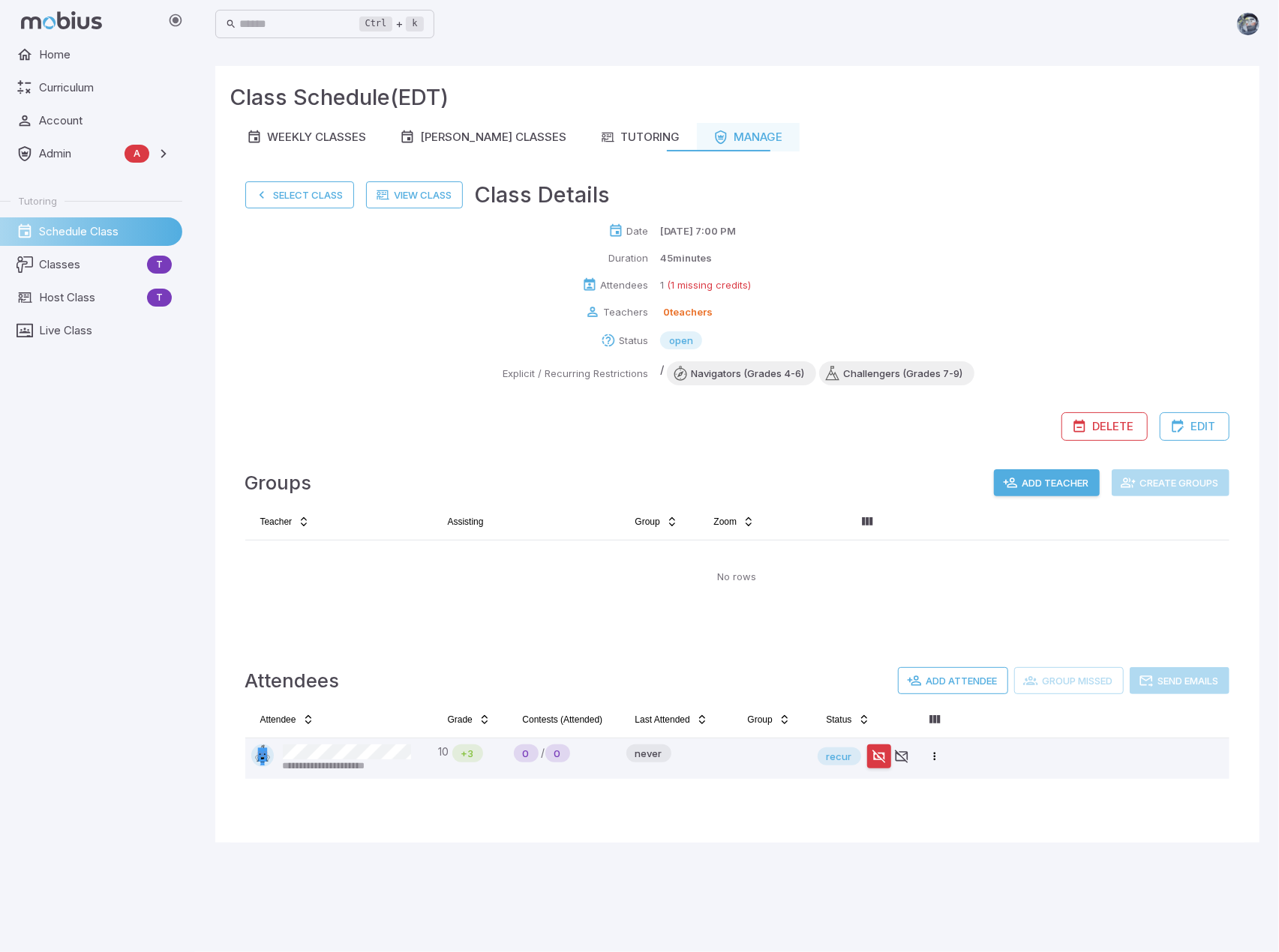
click at [1033, 481] on button "Add Teacher" at bounding box center [1047, 483] width 106 height 27
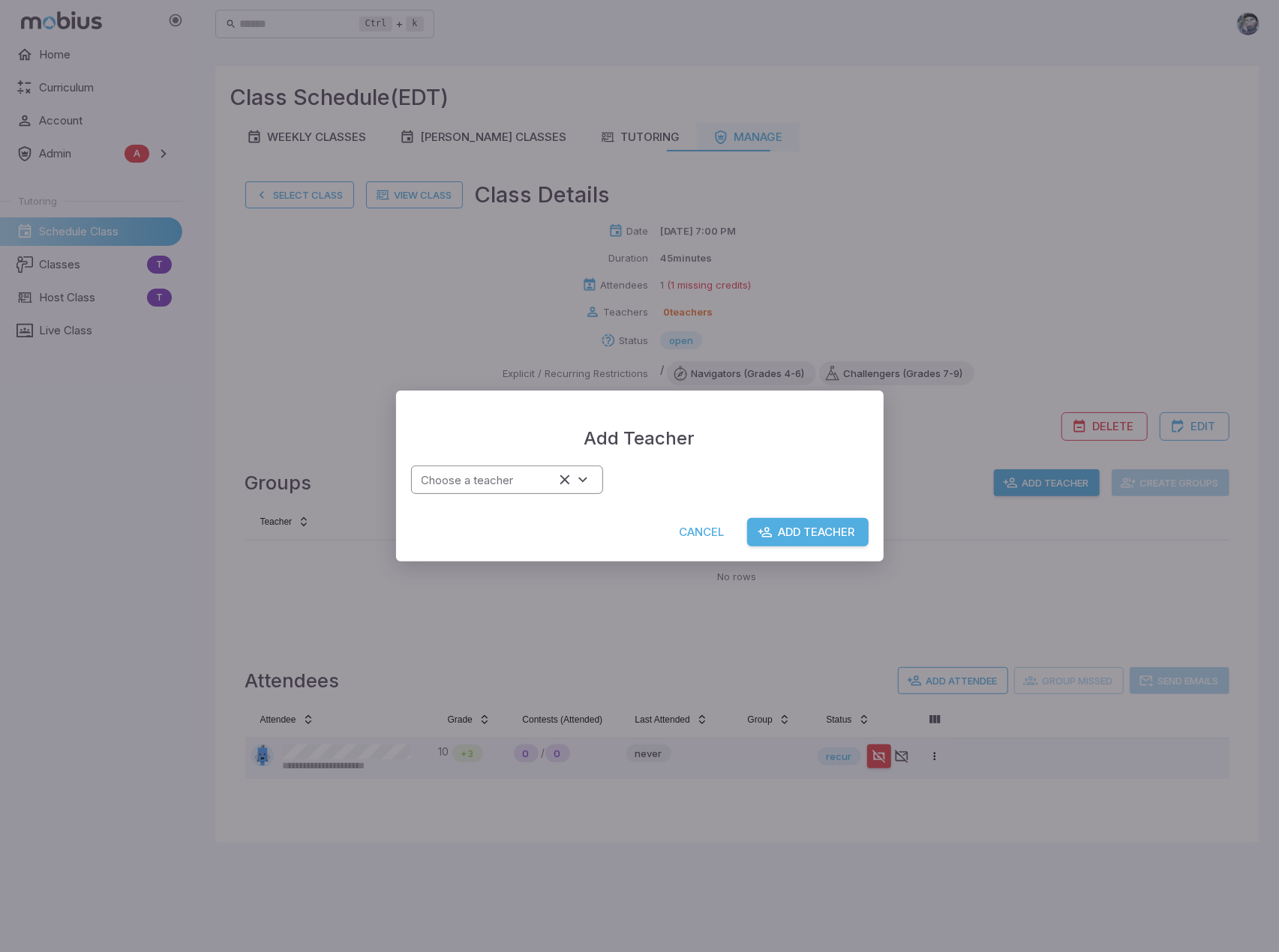
click at [571, 490] on div "Choose a teacher" at bounding box center [507, 480] width 192 height 29
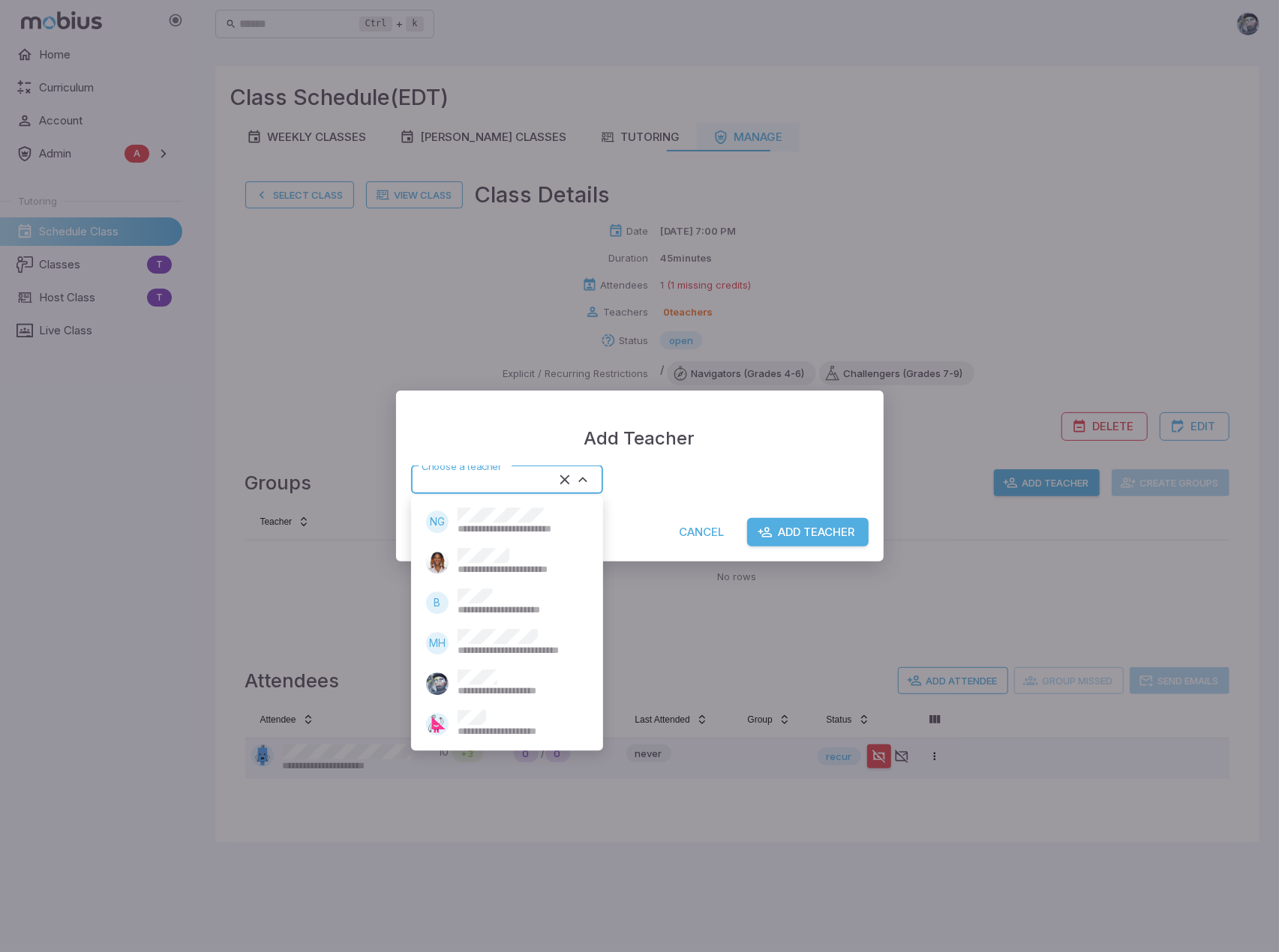
click at [508, 722] on div "**********" at bounding box center [519, 724] width 123 height 28
type input "*****"
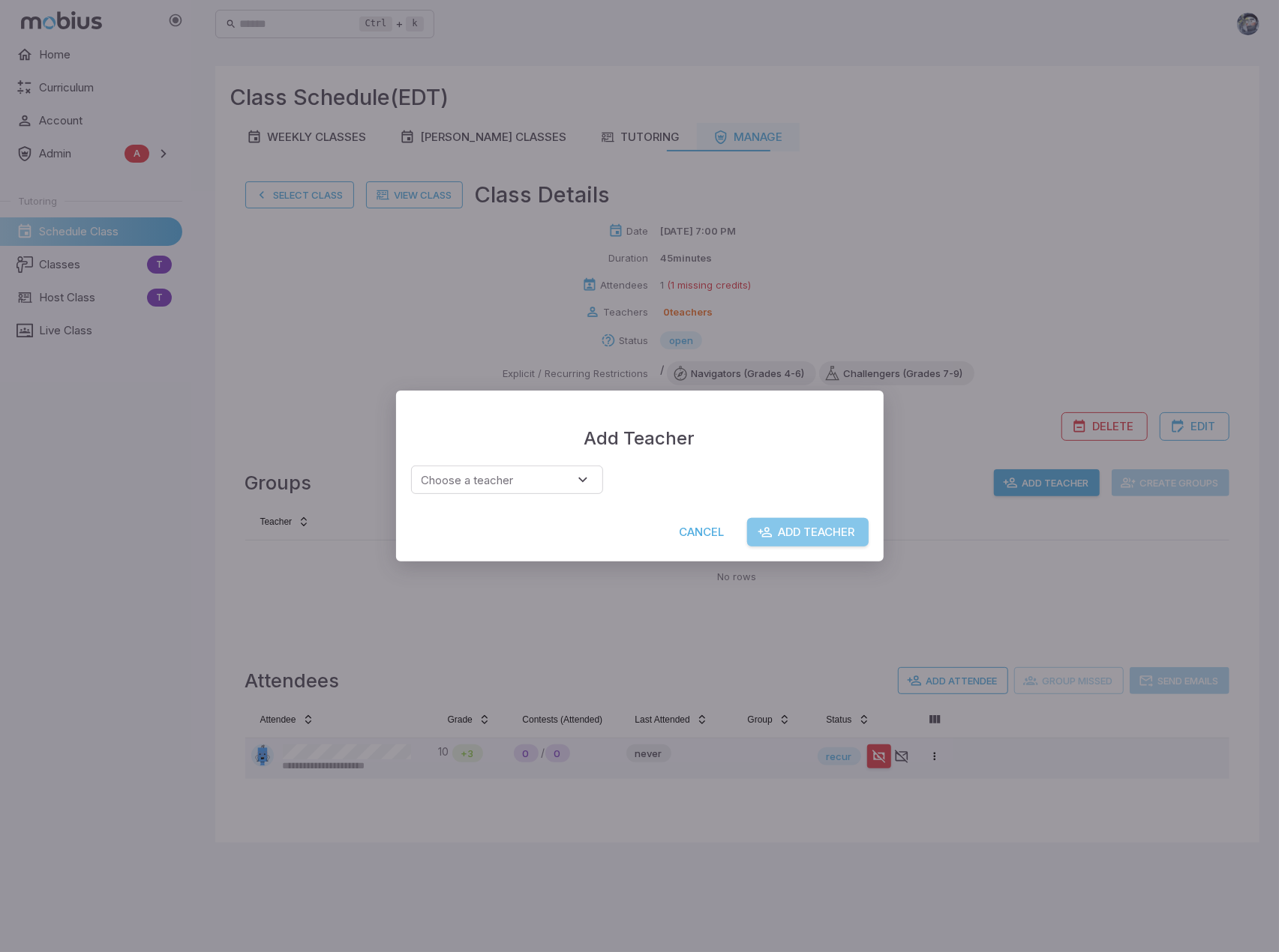
drag, startPoint x: 851, startPoint y: 537, endPoint x: 861, endPoint y: 534, distance: 10.4
click at [851, 537] on button "Add Teacher" at bounding box center [807, 532] width 122 height 28
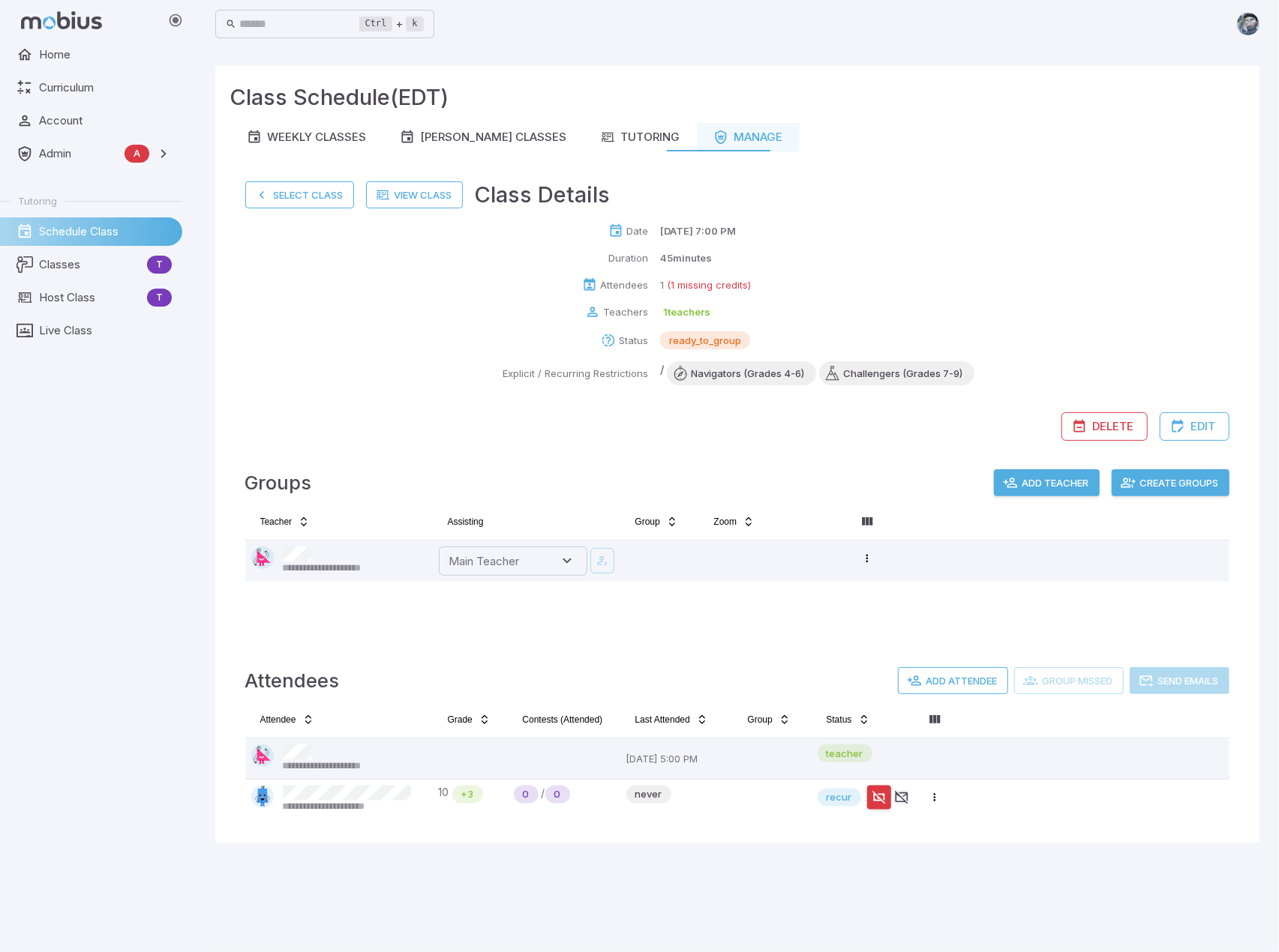
click at [1178, 484] on button "Create Groups" at bounding box center [1170, 483] width 117 height 27
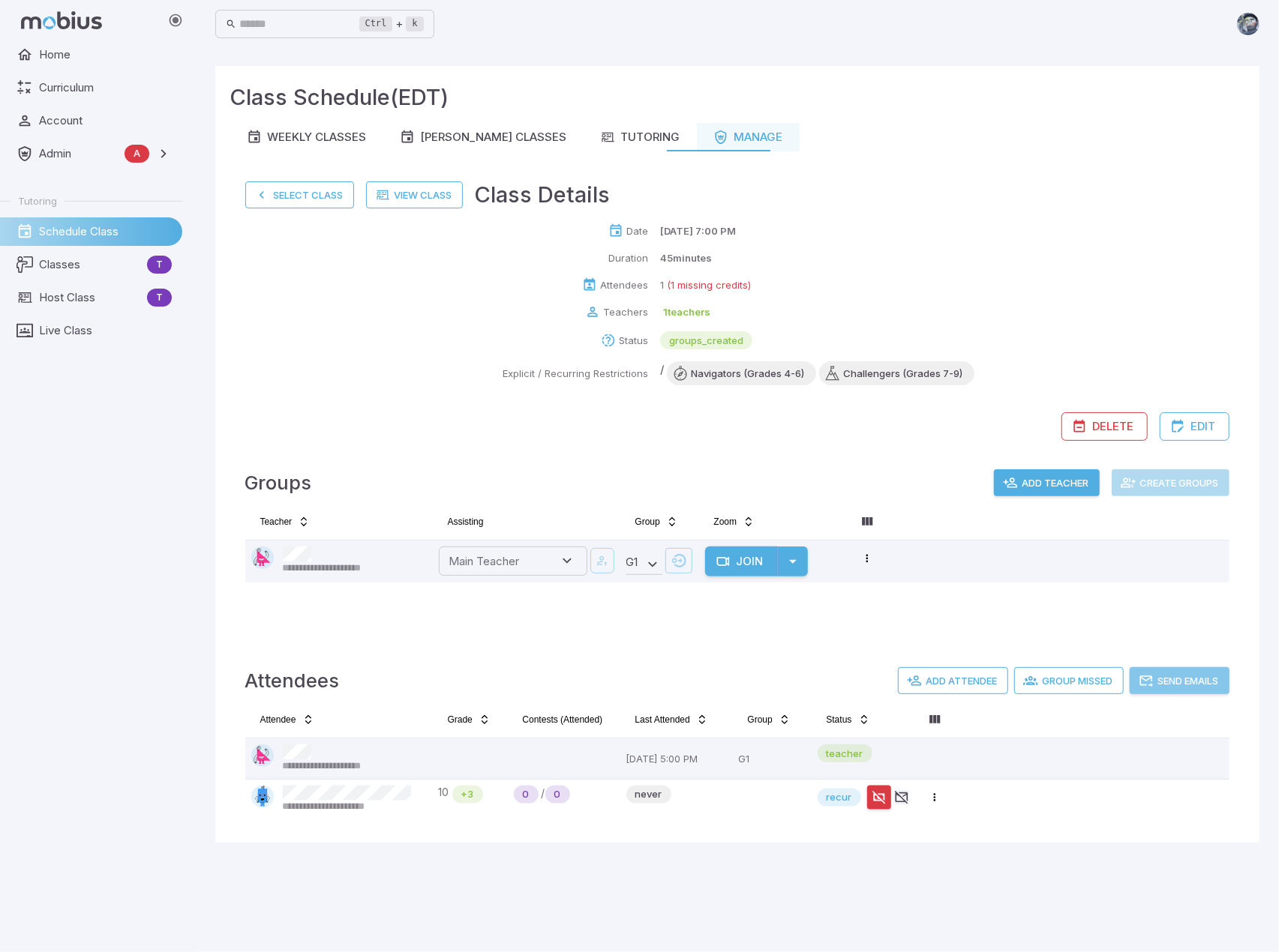
click at [1171, 675] on button "Send Emails" at bounding box center [1179, 681] width 100 height 27
click at [1192, 680] on button "Send Emails" at bounding box center [1179, 681] width 100 height 27
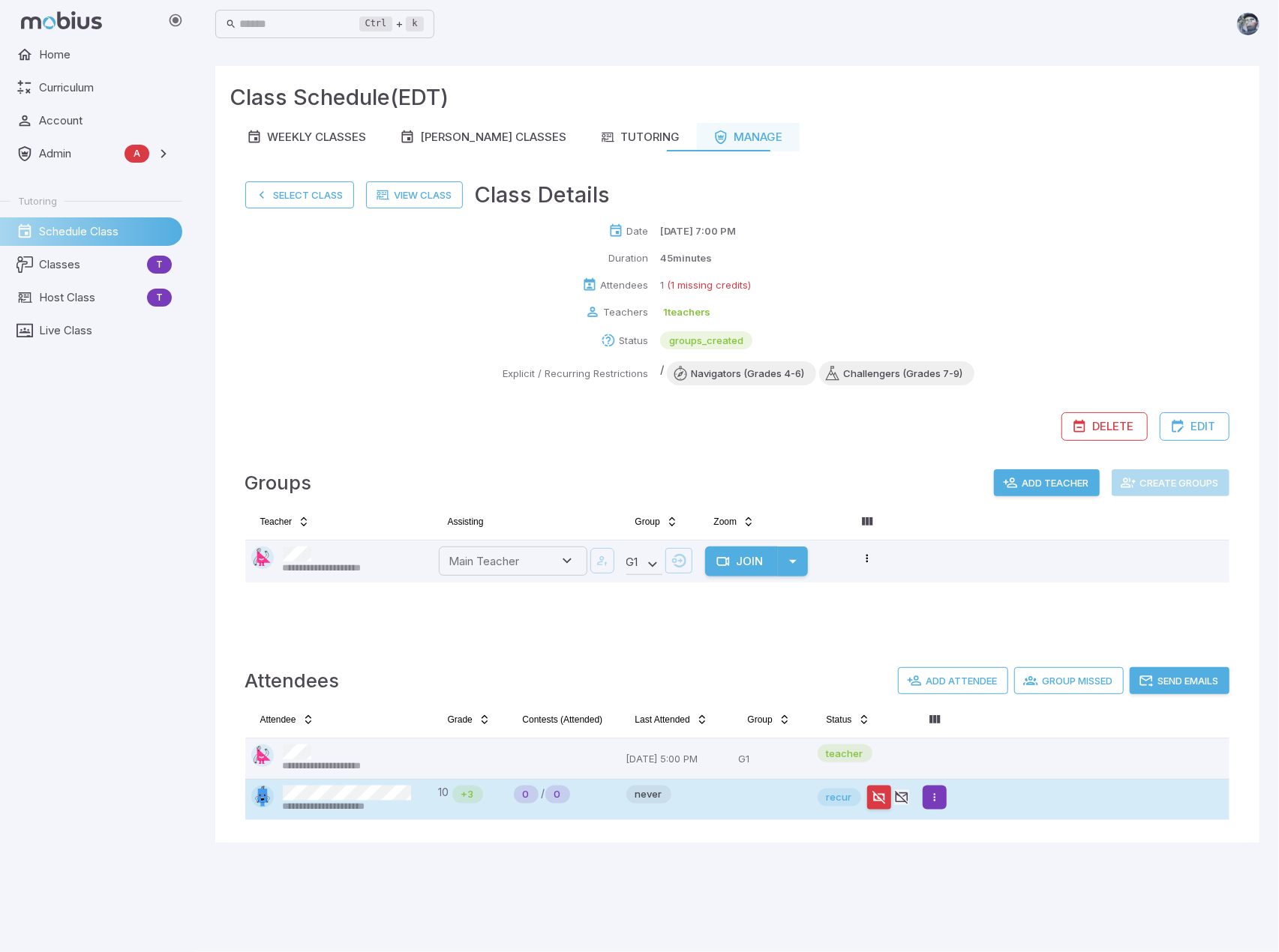
click at [936, 795] on html "**********" at bounding box center [639, 476] width 1279 height 952
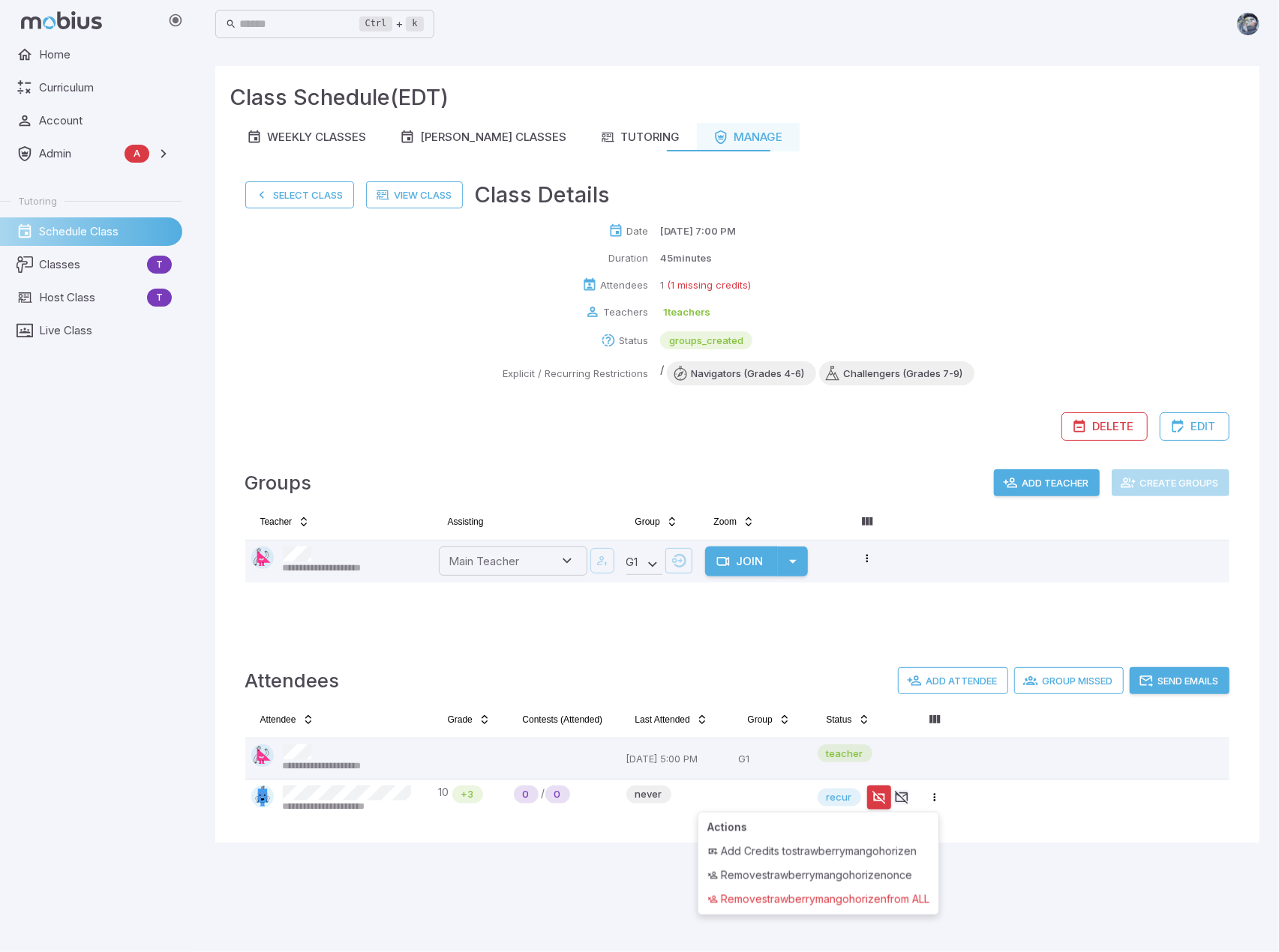
click at [942, 755] on html "**********" at bounding box center [639, 476] width 1279 height 952
click at [414, 193] on link "View Class" at bounding box center [414, 195] width 97 height 27
